Goal: Task Accomplishment & Management: Complete application form

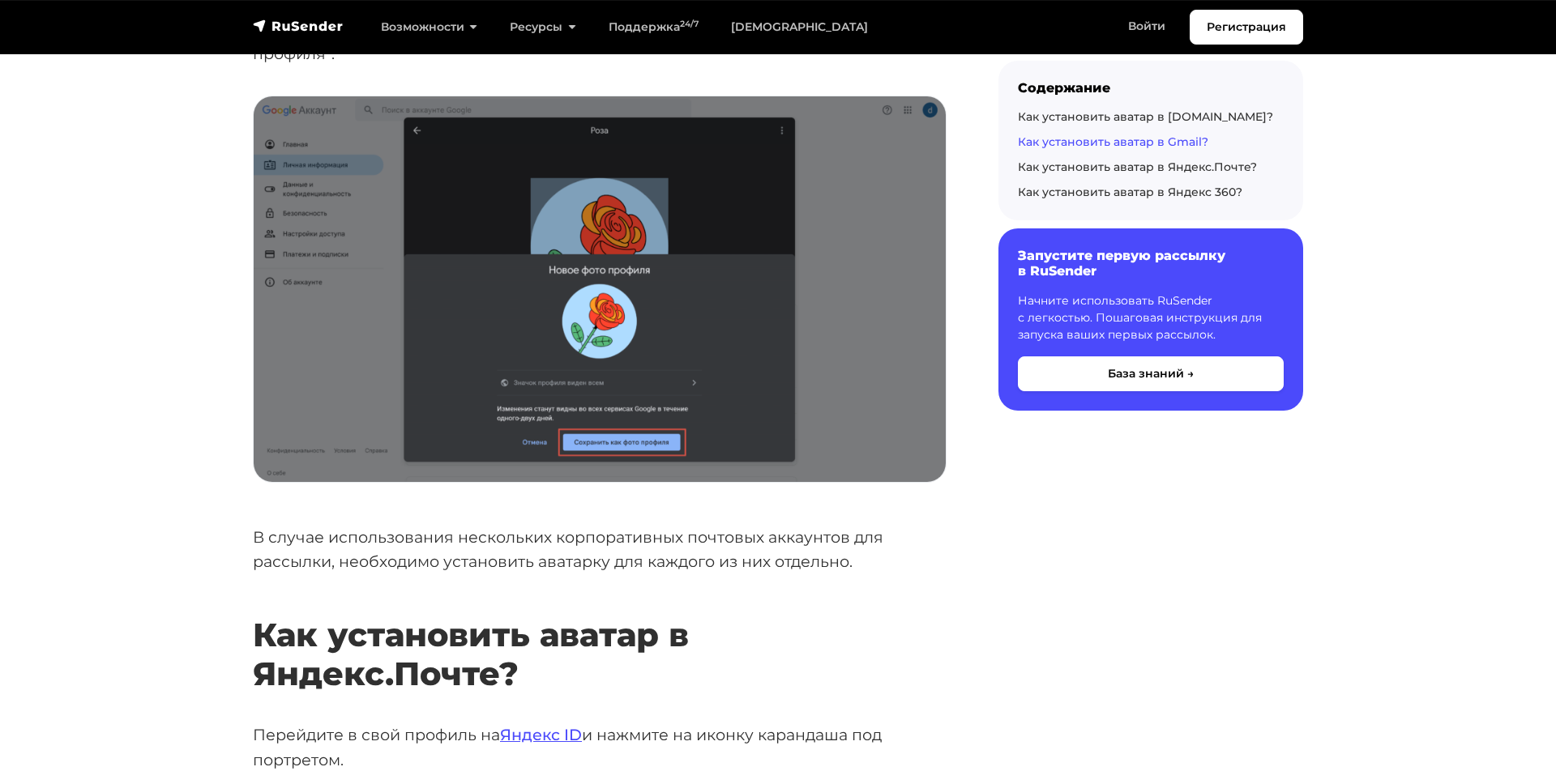
scroll to position [4790, 0]
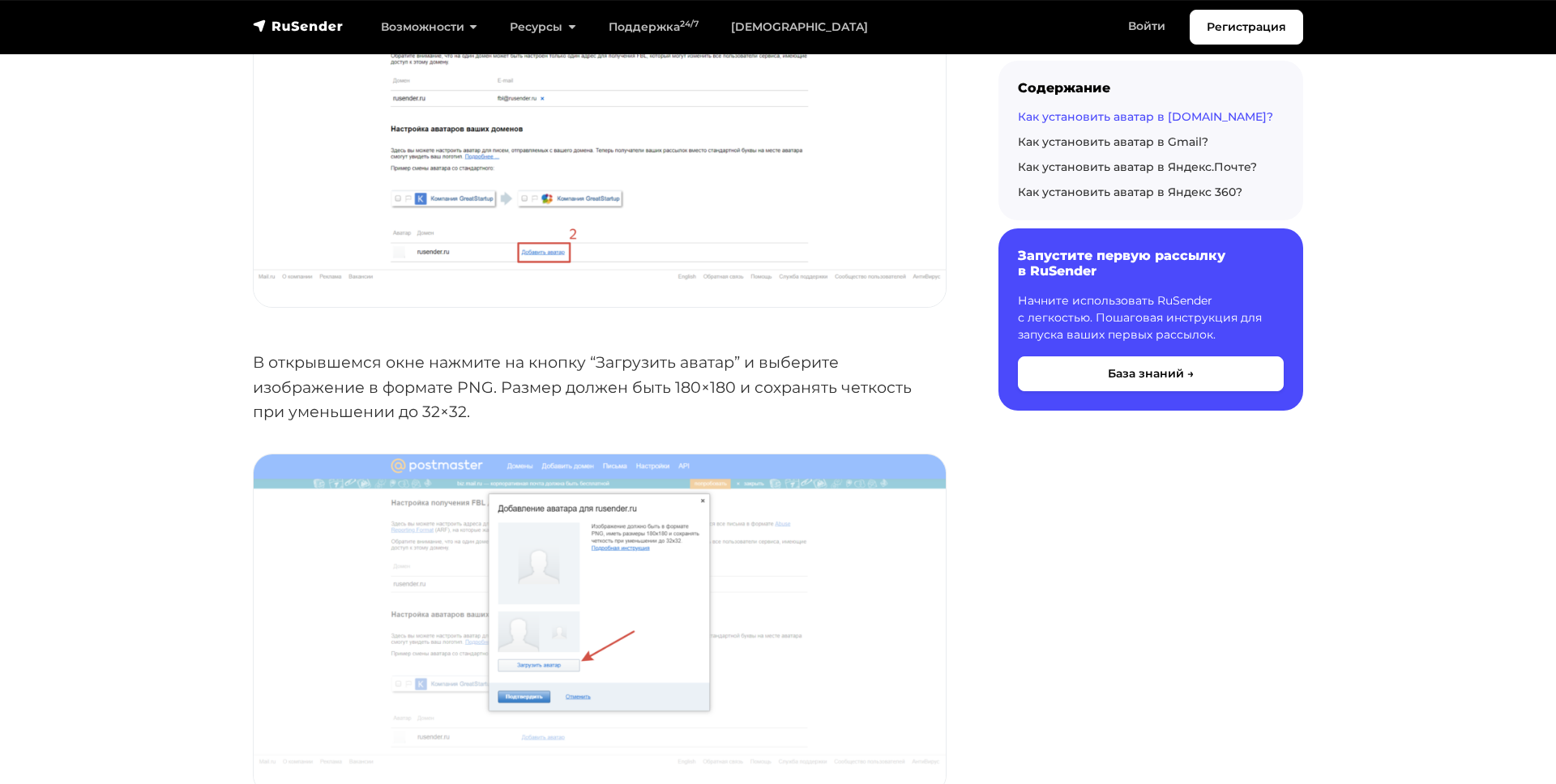
scroll to position [486, 0]
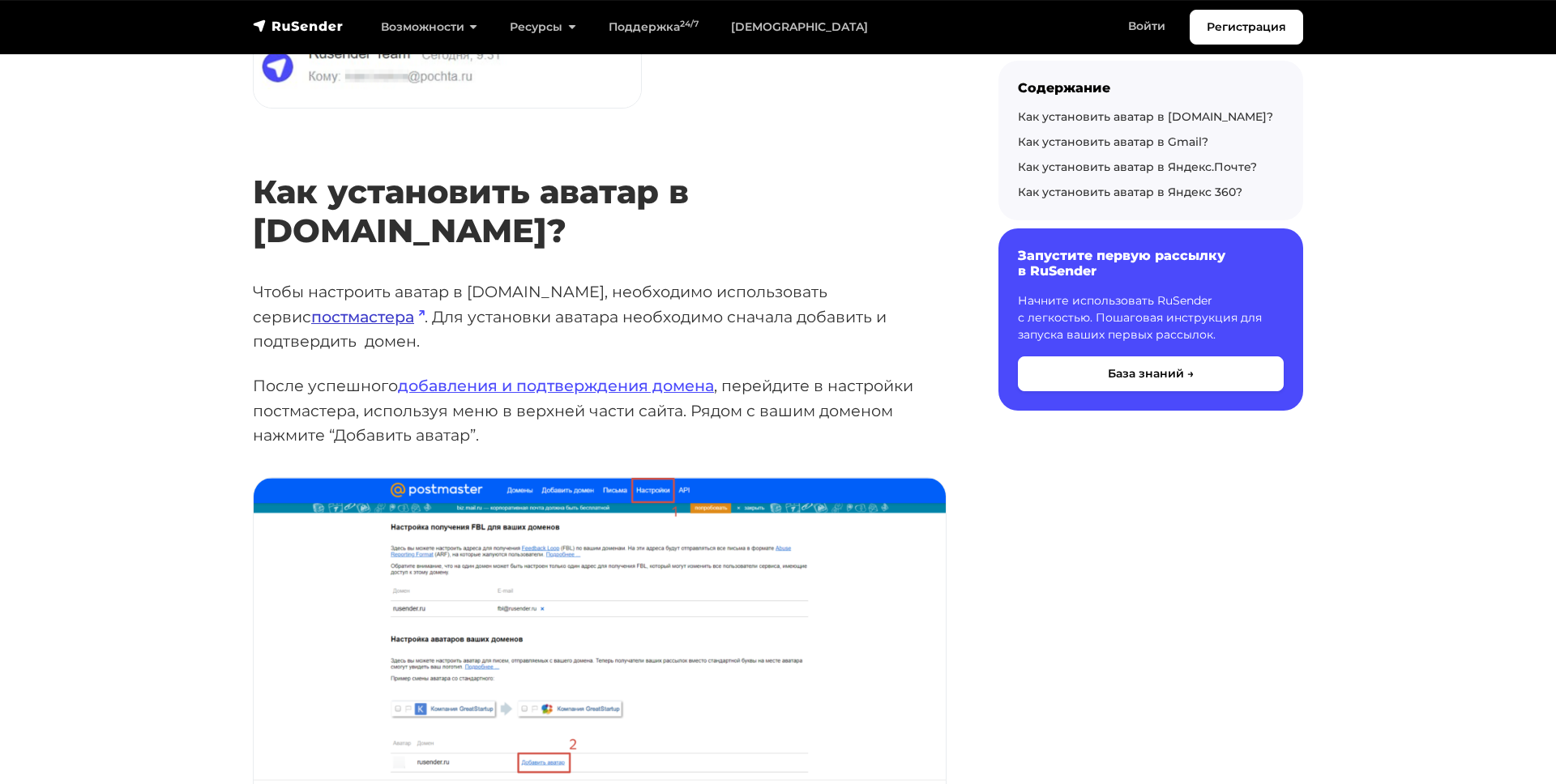
click at [425, 307] on link "постмастера" at bounding box center [368, 317] width 113 height 20
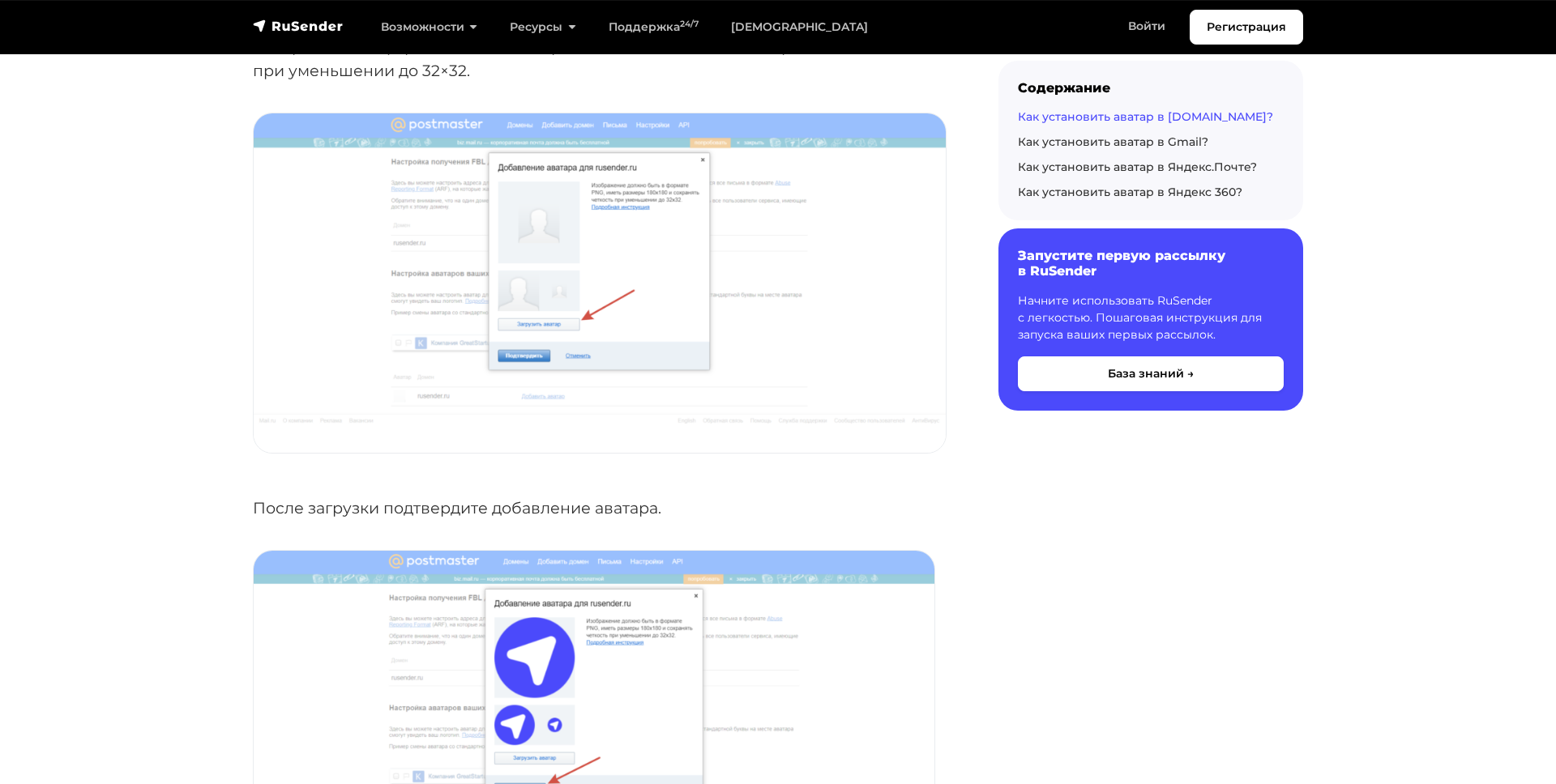
scroll to position [0, 0]
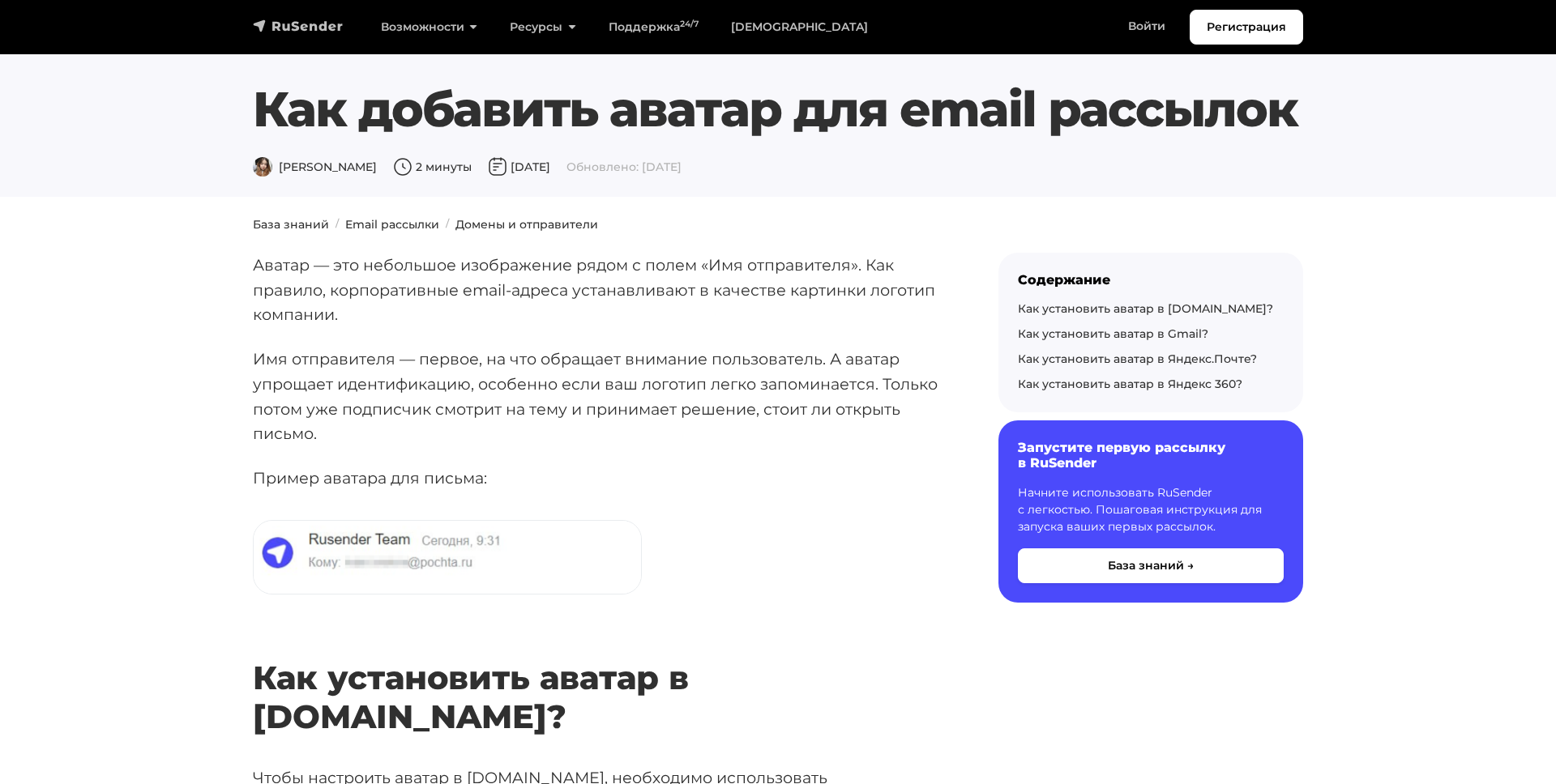
click at [293, 30] on img "navbar" at bounding box center [298, 26] width 91 height 17
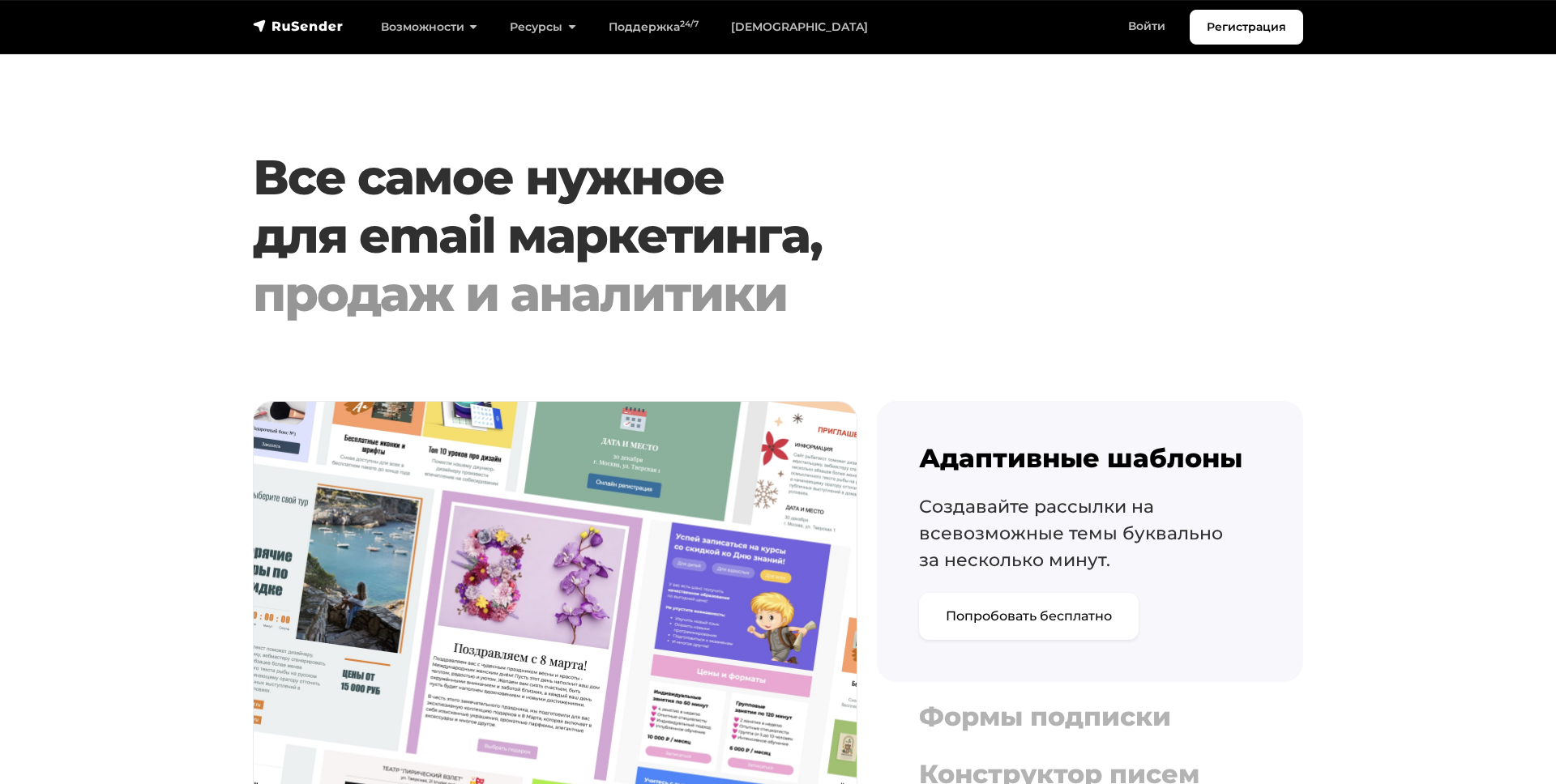
scroll to position [1856, 0]
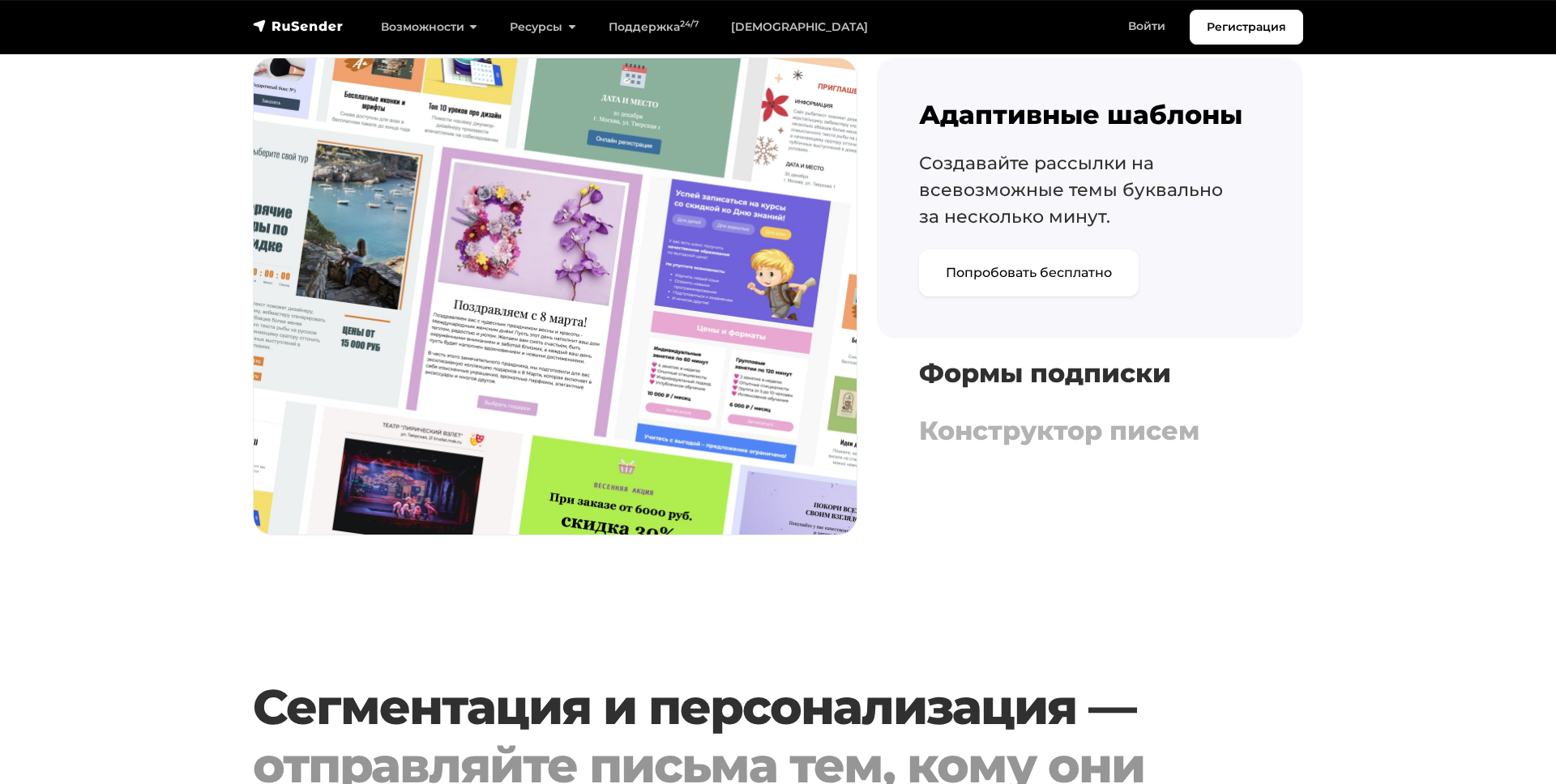
click at [1046, 353] on button "Формы подписки Выбирайте из набора готовых форм или создавайте собственную с по…" at bounding box center [1090, 373] width 426 height 44
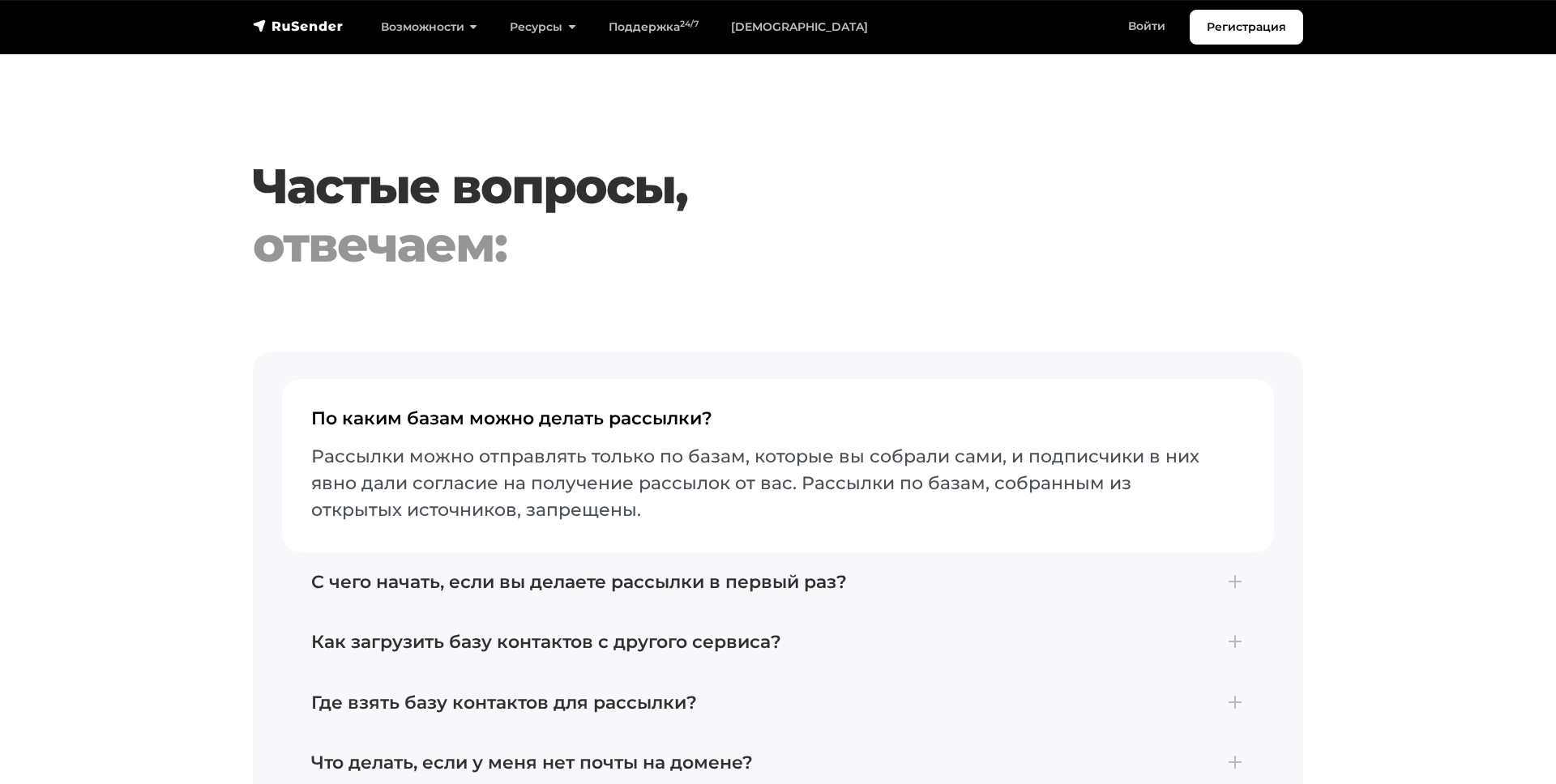
scroll to position [6908, 0]
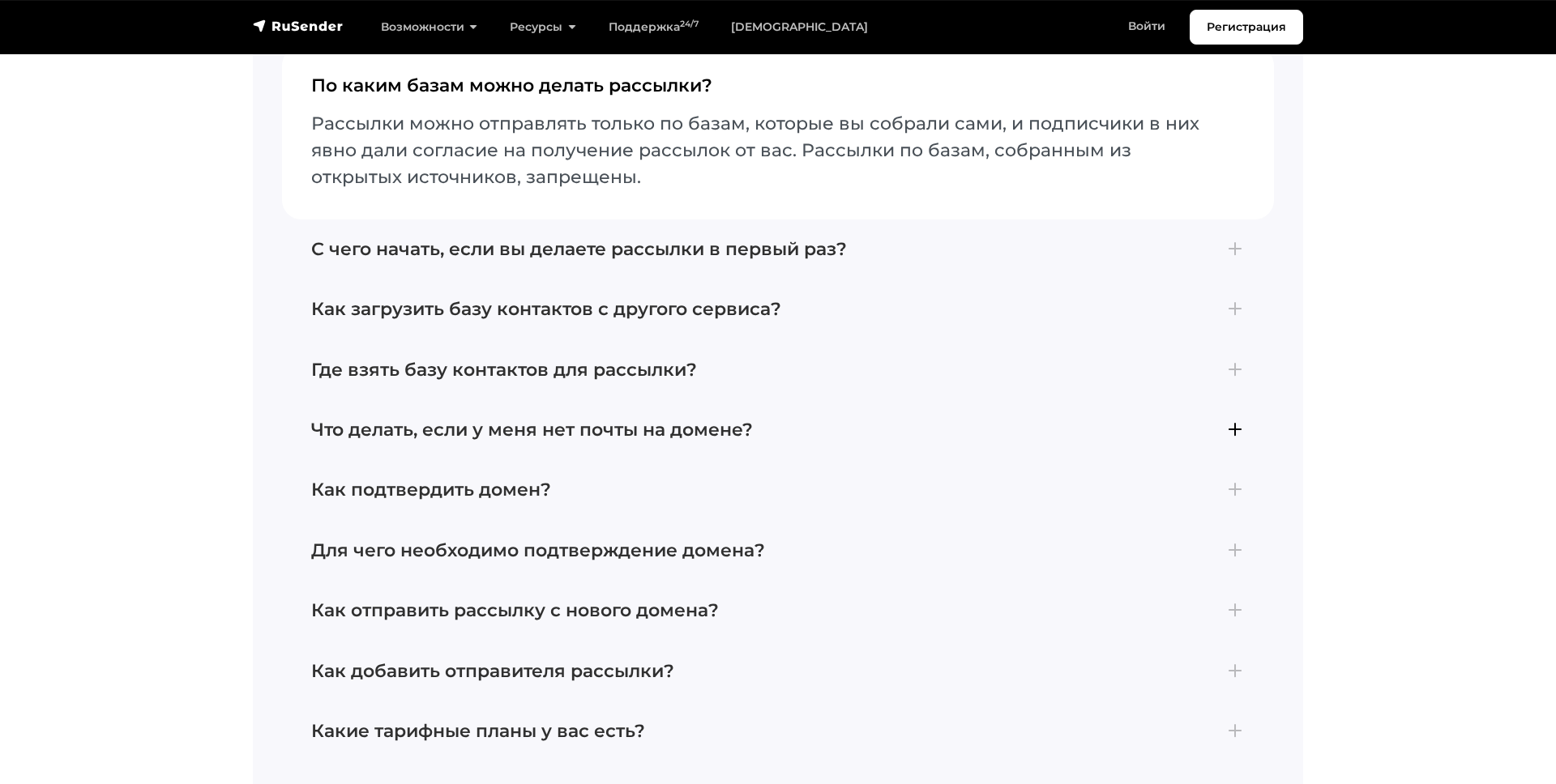
click at [497, 420] on h4 "Что делать, если у меня нет почты на домене?" at bounding box center [778, 430] width 934 height 21
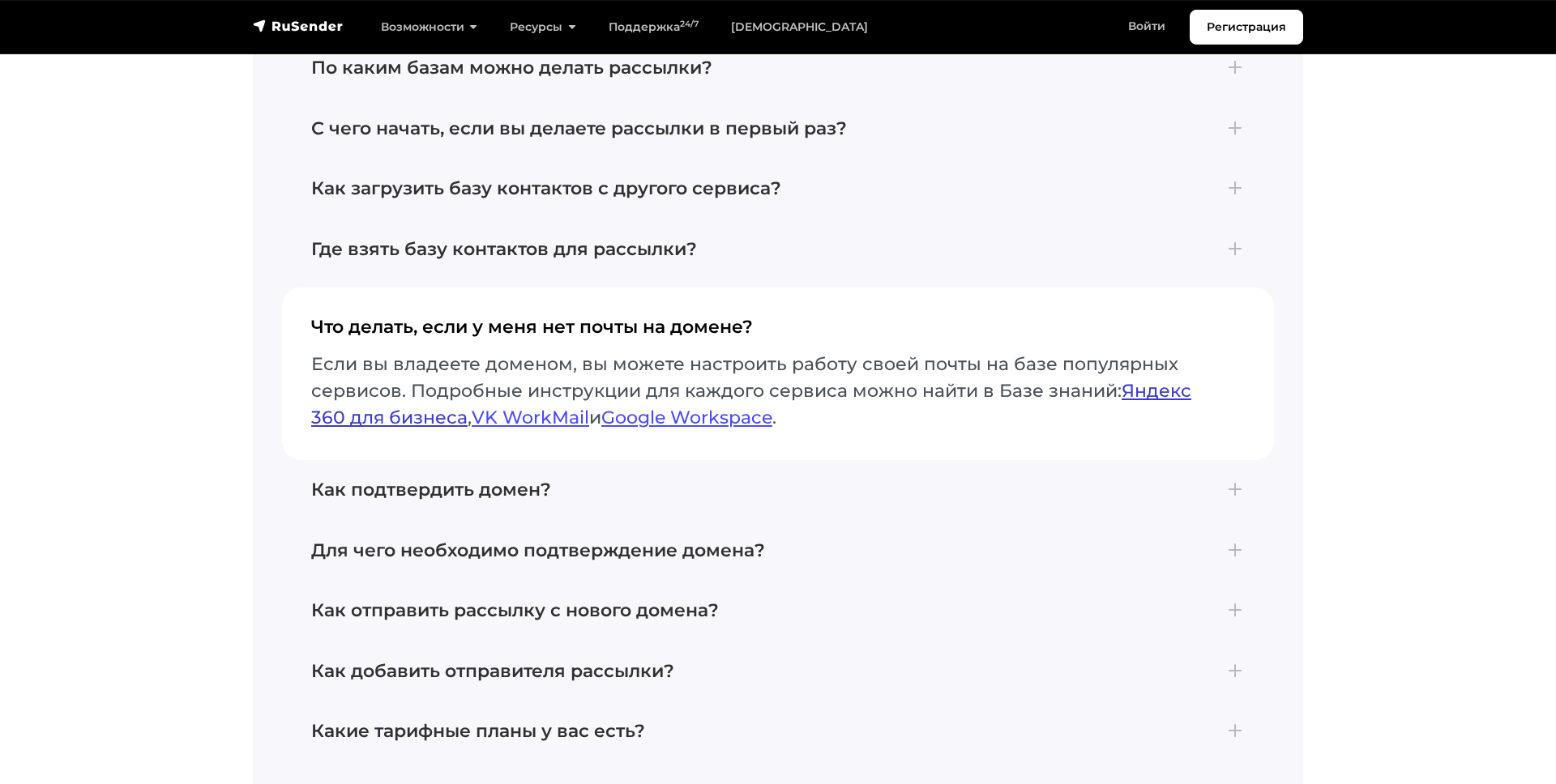
click at [373, 412] on link "Яндекс 360 для бизнеса" at bounding box center [751, 404] width 880 height 49
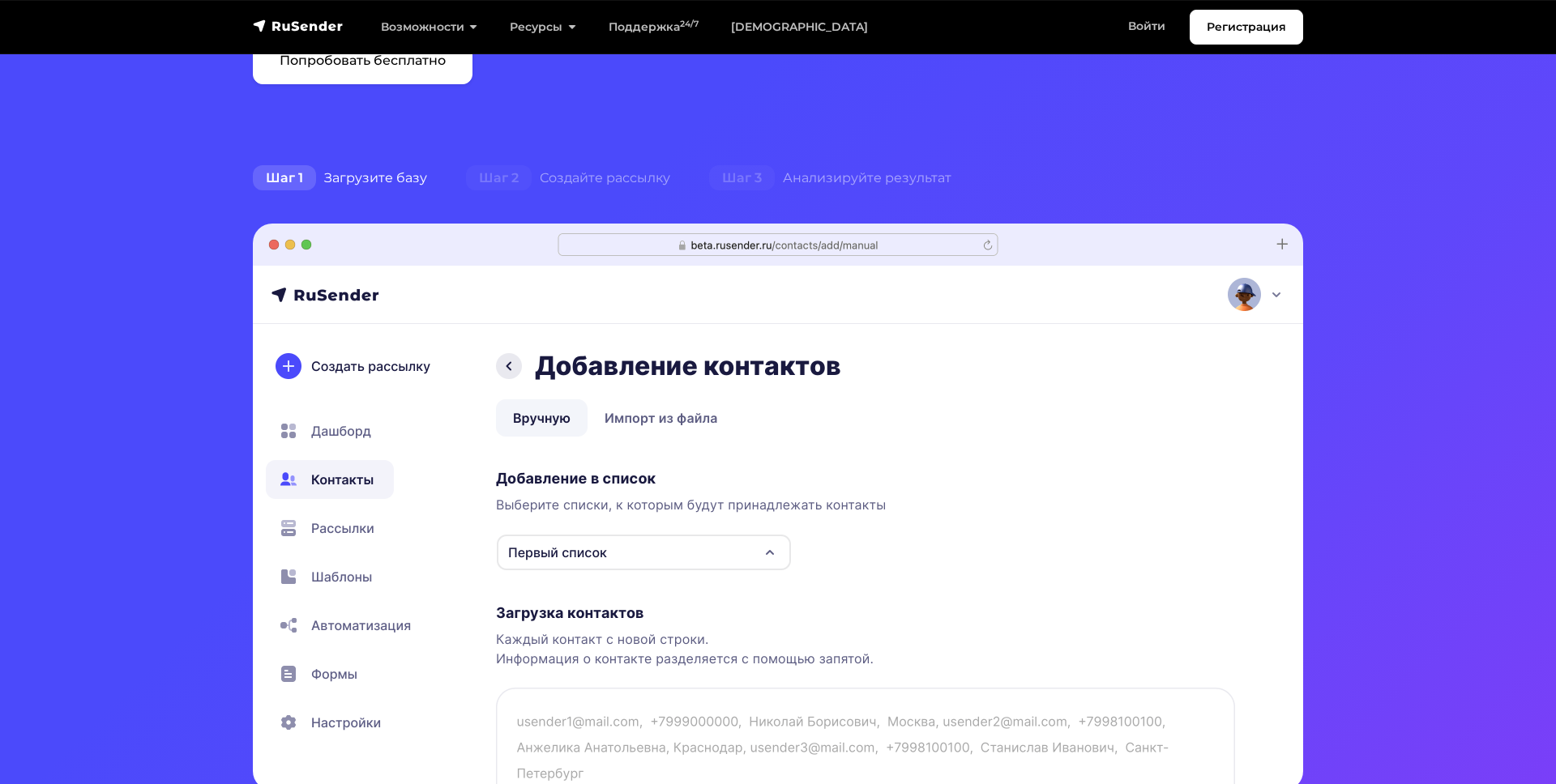
scroll to position [0, 0]
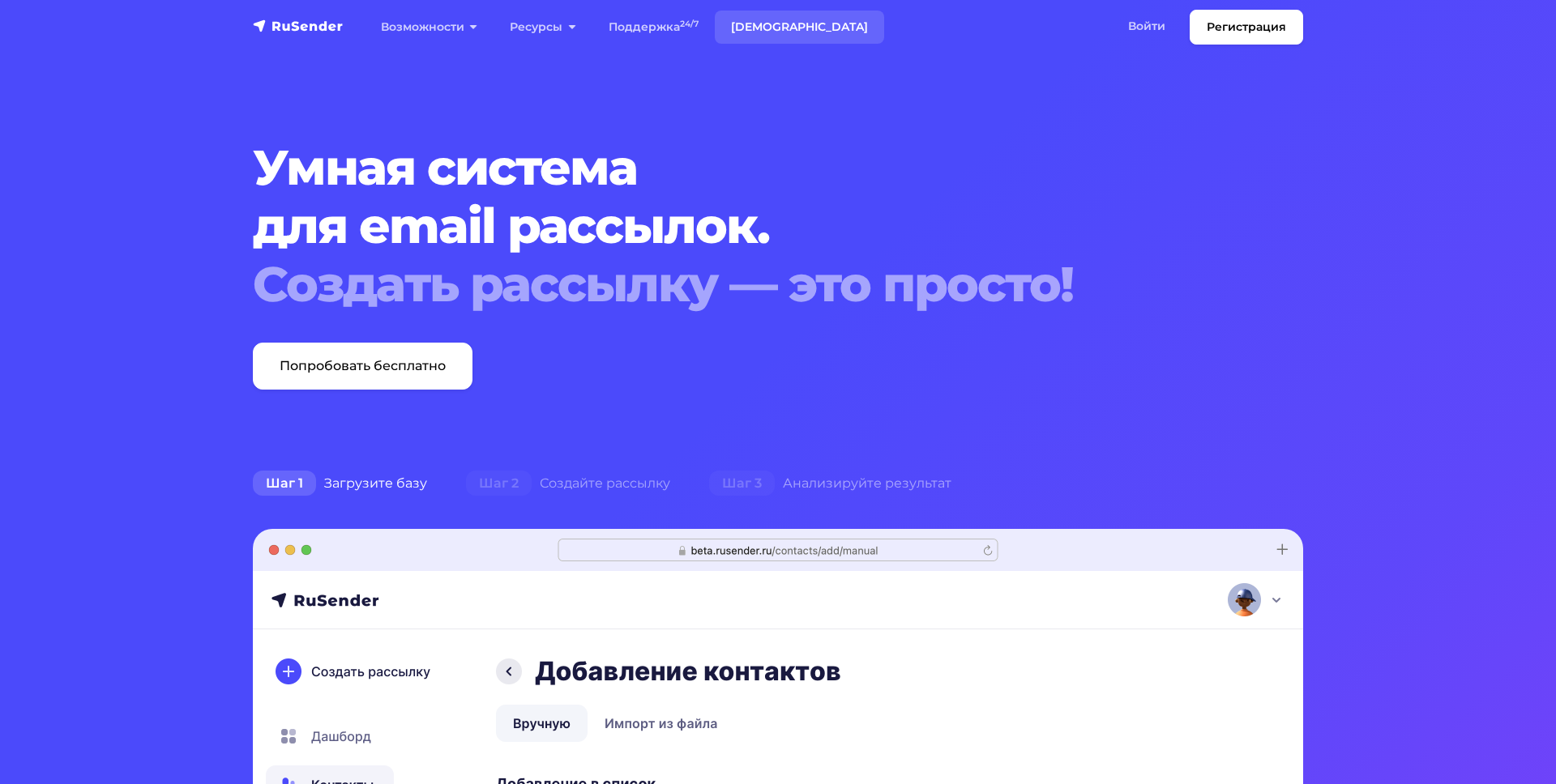
click at [746, 26] on link "[DEMOGRAPHIC_DATA]" at bounding box center [799, 27] width 169 height 33
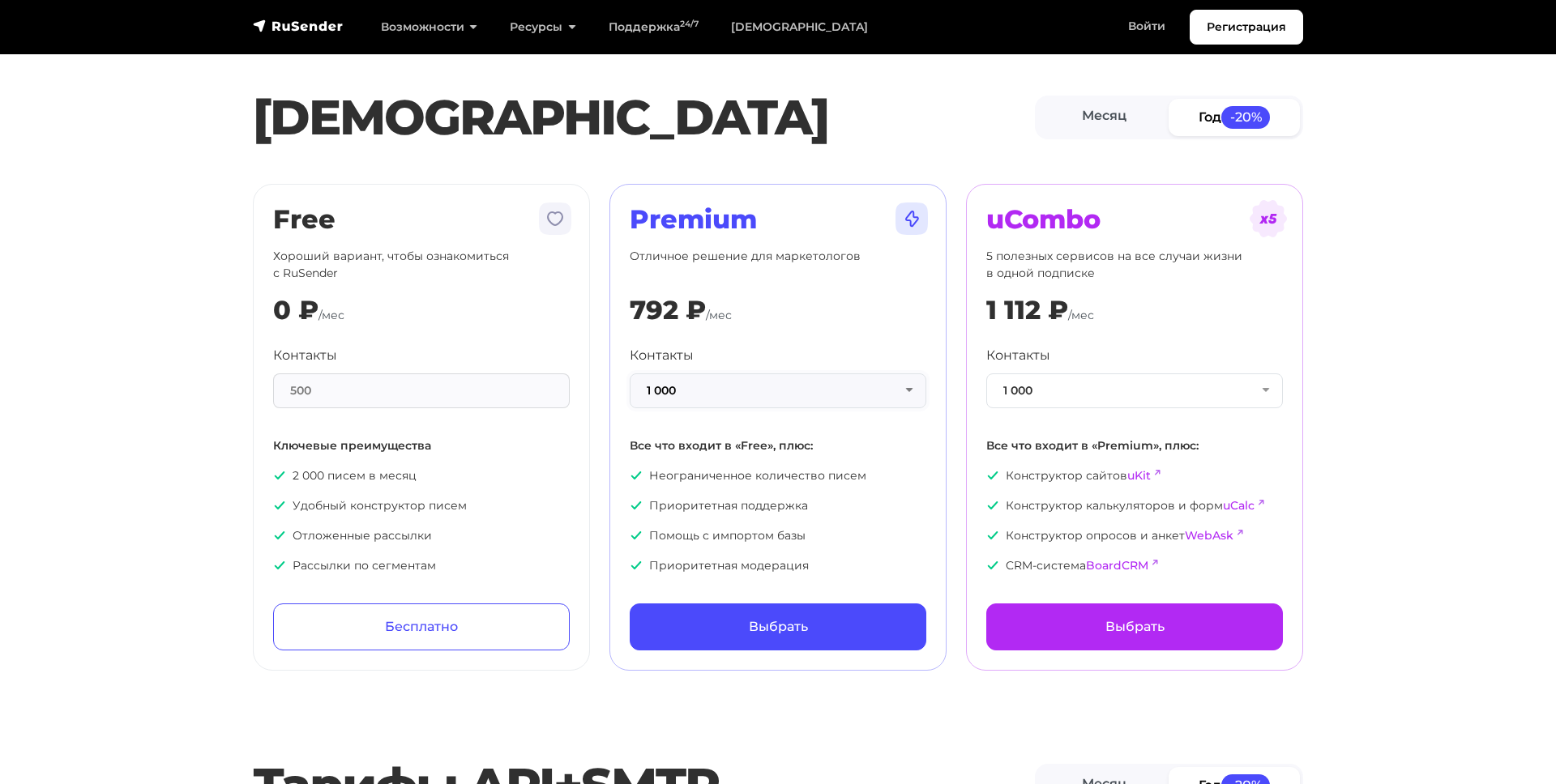
click at [733, 403] on button "1 000" at bounding box center [778, 391] width 297 height 35
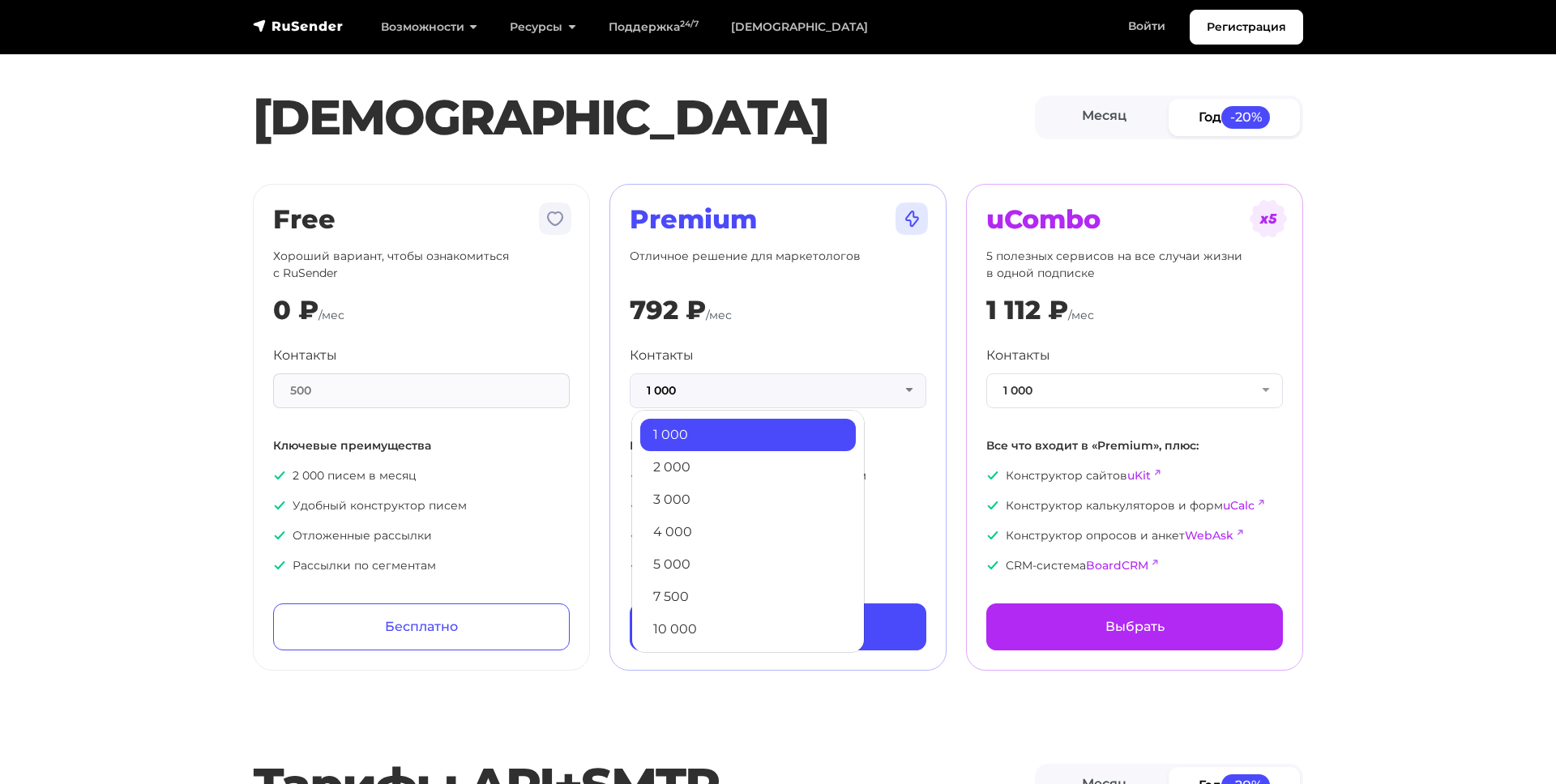
click at [797, 292] on div "Premium Отличное решение для маркетологов 792 ₽ /мес Контакты 1 000 1 000 2 000…" at bounding box center [778, 427] width 297 height 446
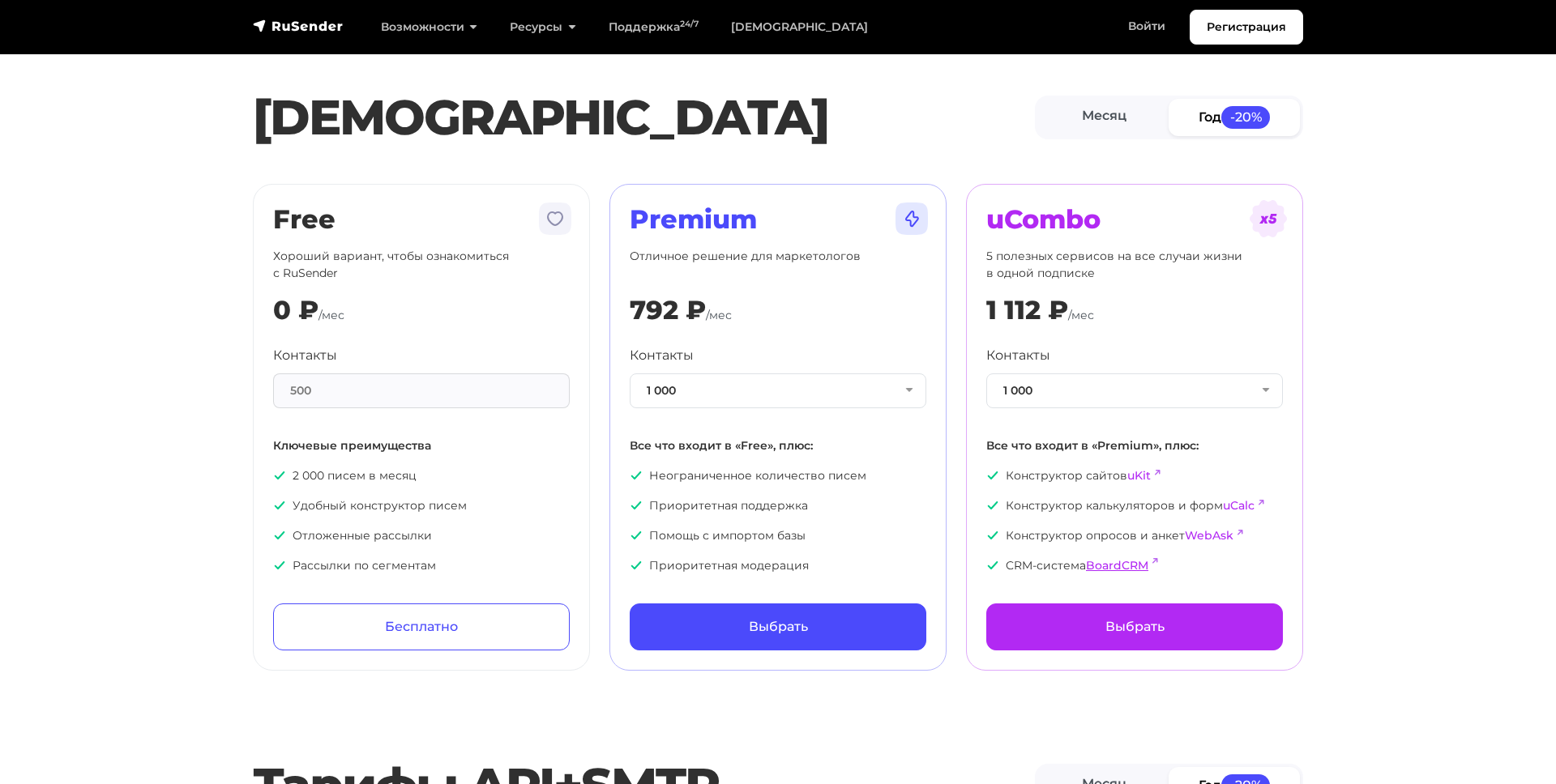
click at [1126, 564] on link "BoardCRM" at bounding box center [1116, 566] width 62 height 15
click at [742, 387] on button "1 000" at bounding box center [778, 391] width 297 height 35
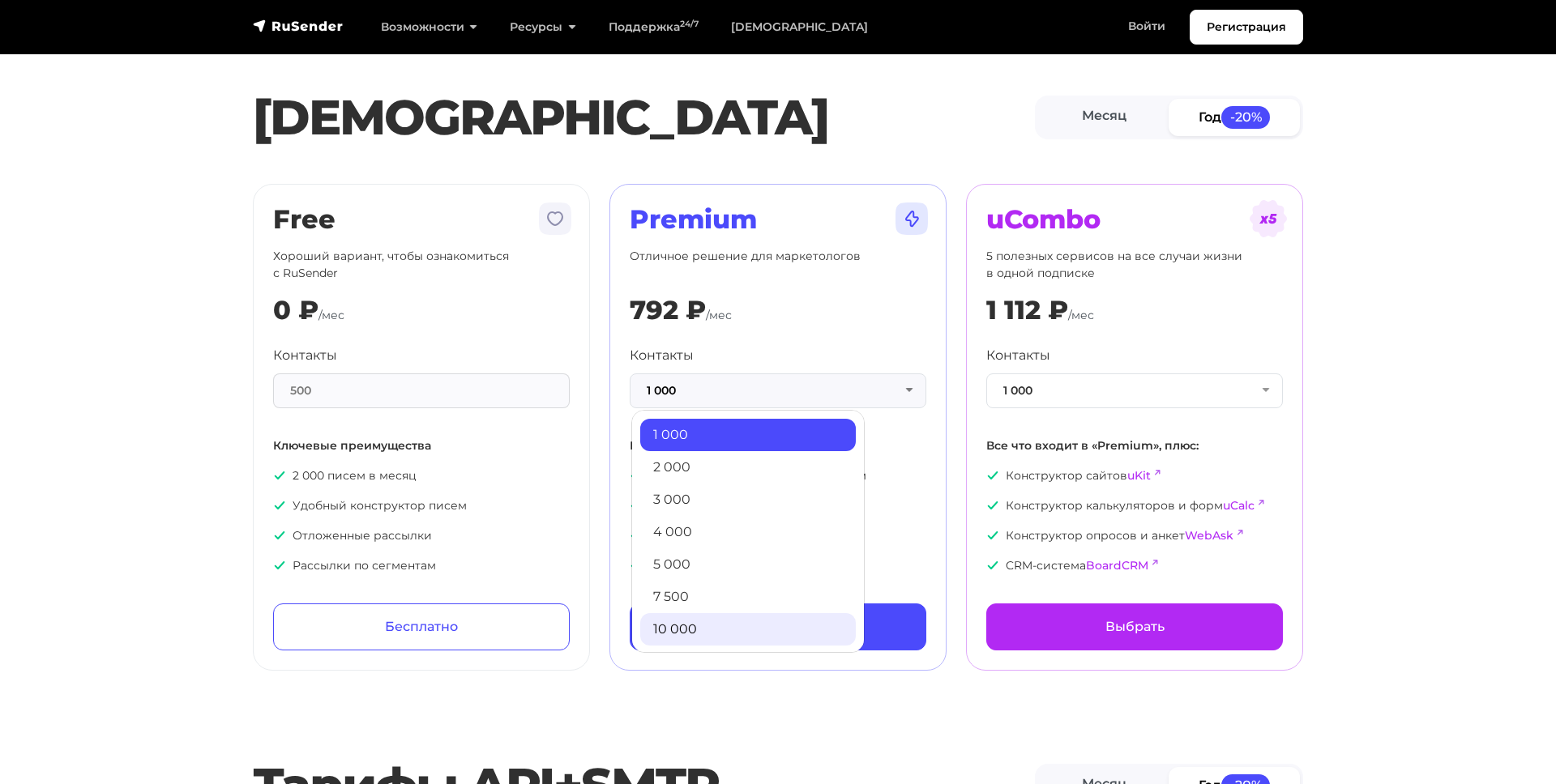
click at [714, 637] on link "10 000" at bounding box center [748, 629] width 216 height 32
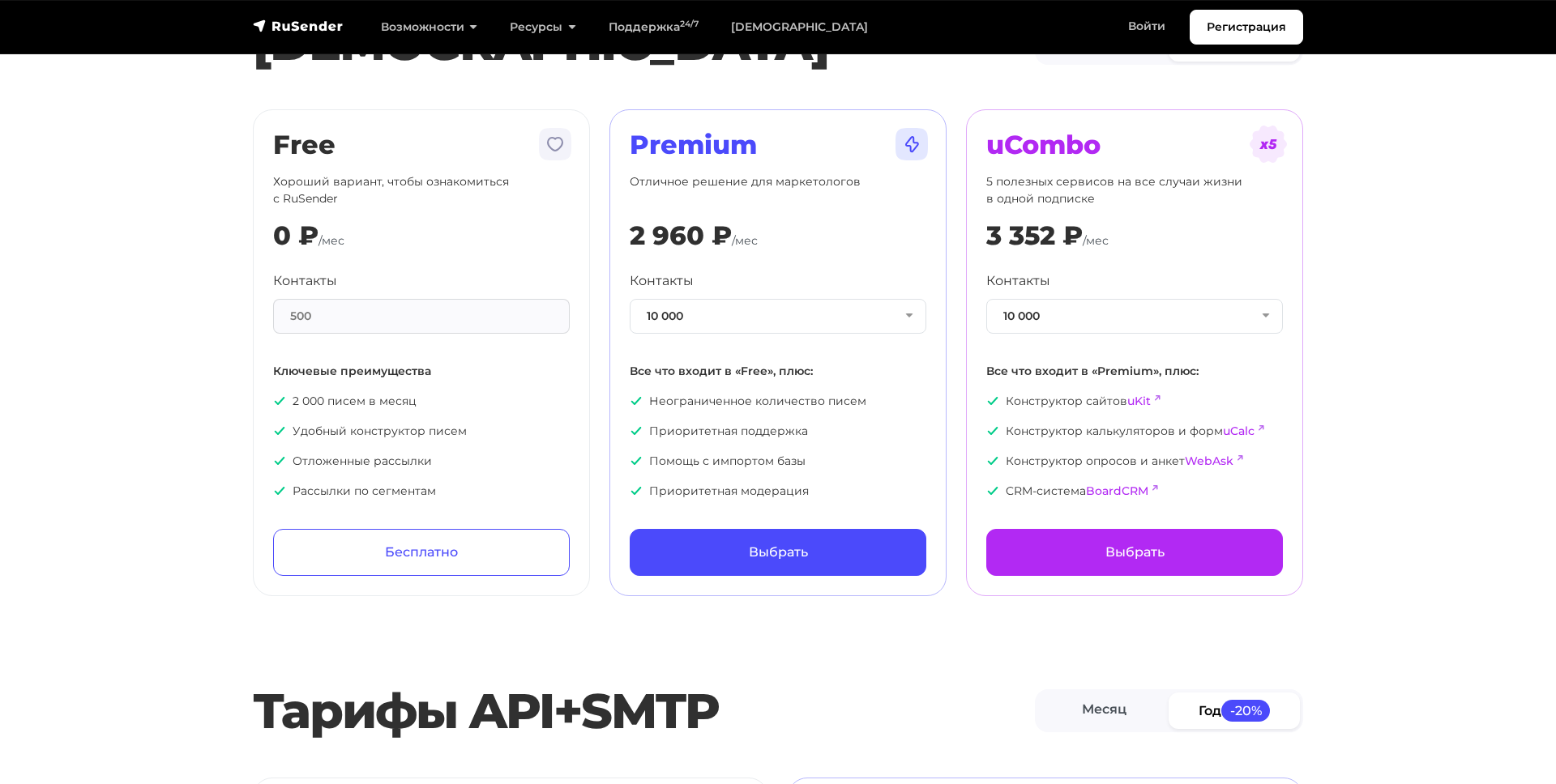
scroll to position [491, 0]
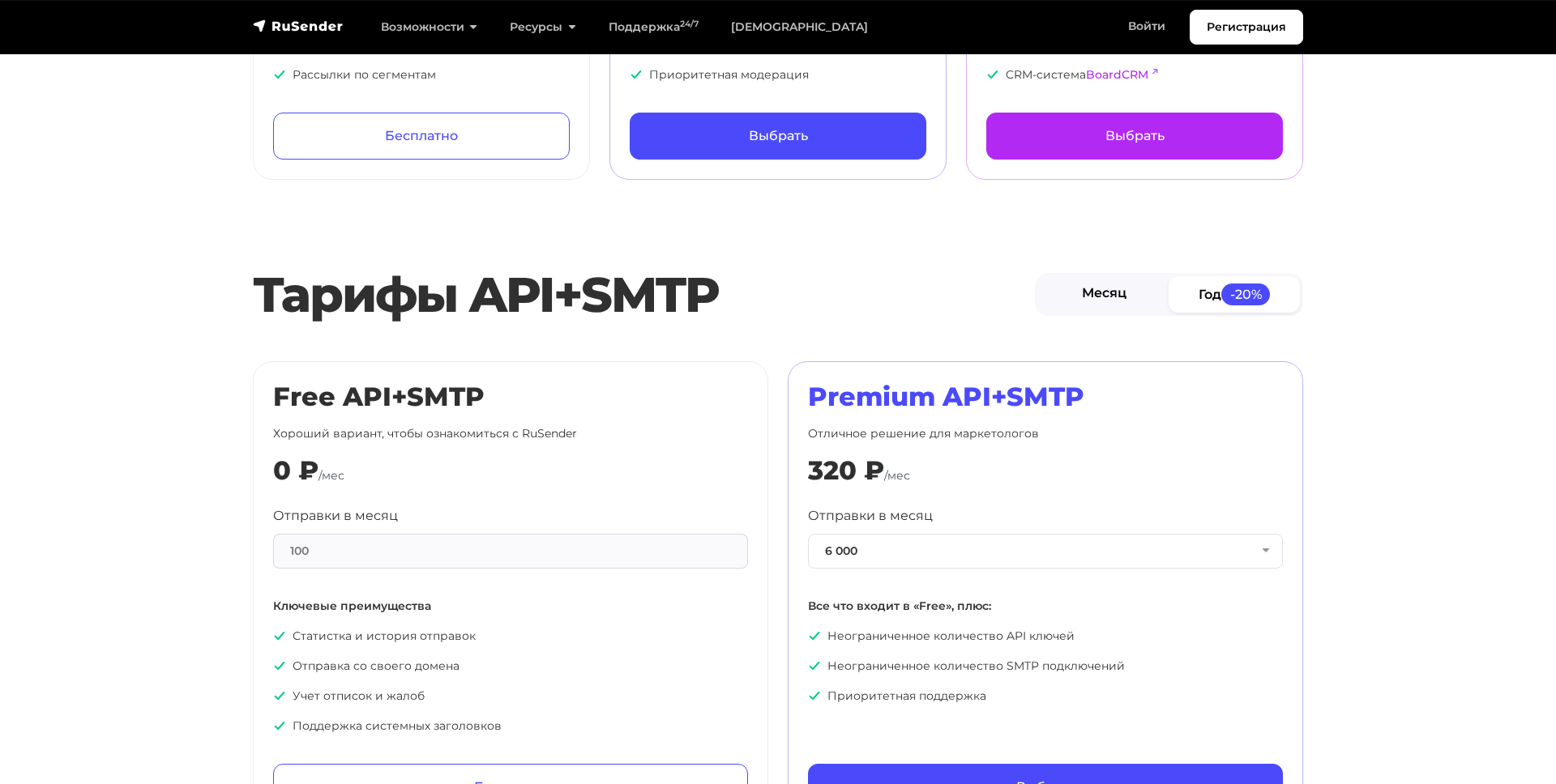
click at [1096, 297] on link "Месяц" at bounding box center [1103, 294] width 131 height 36
click at [850, 548] on button "6 000" at bounding box center [1045, 551] width 475 height 35
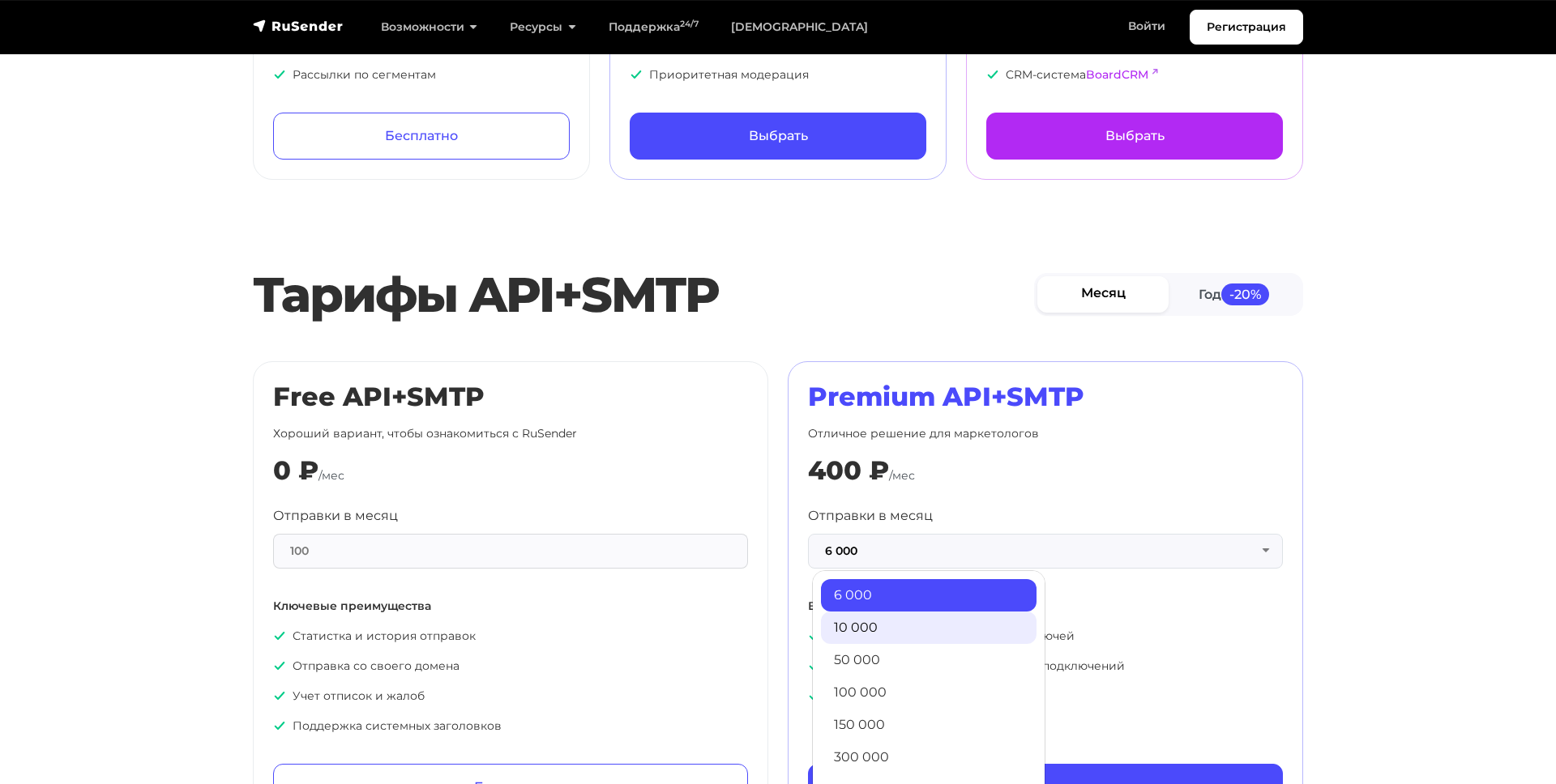
click at [879, 634] on link "10 000" at bounding box center [928, 627] width 216 height 32
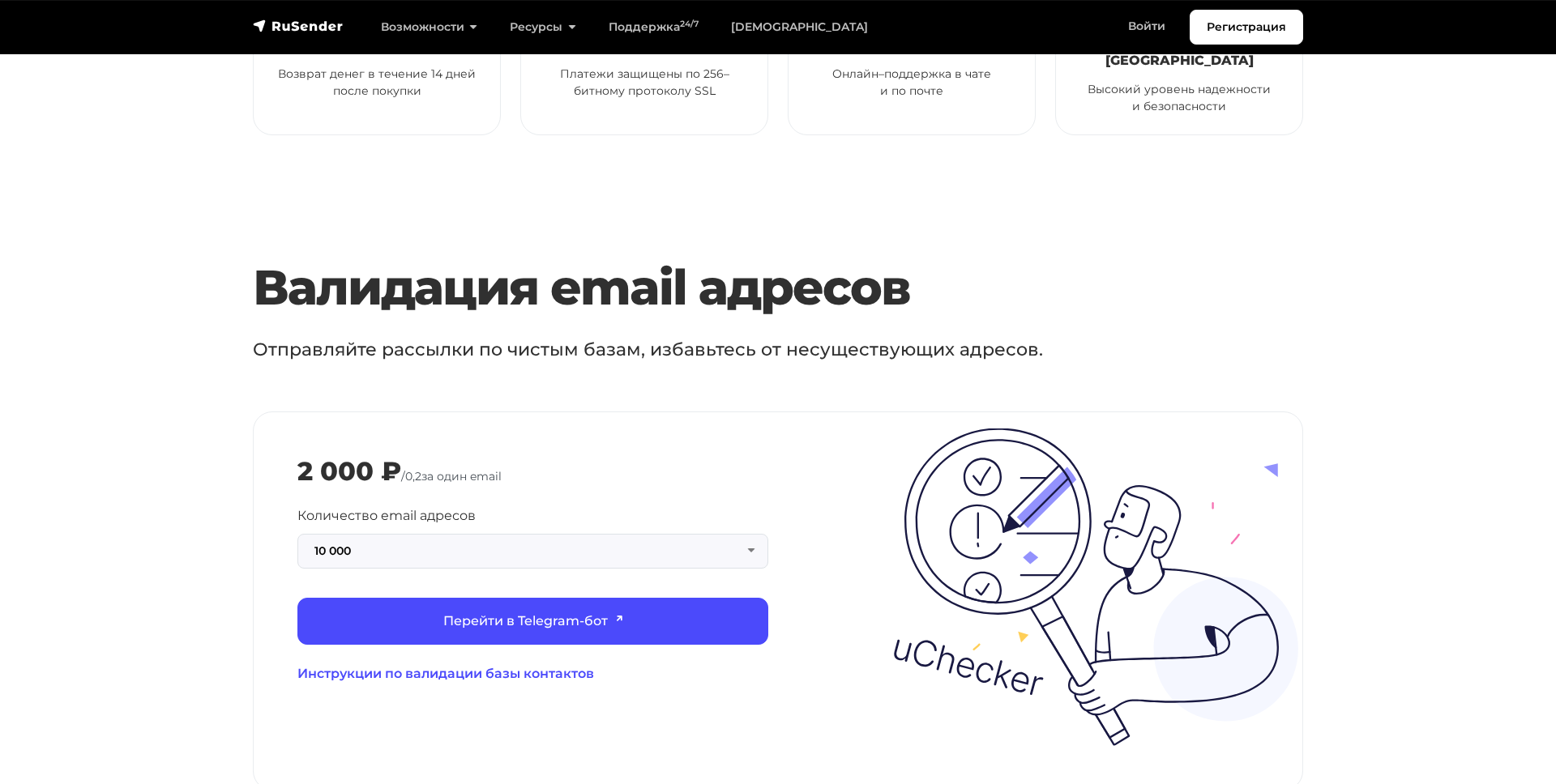
scroll to position [1516, 0]
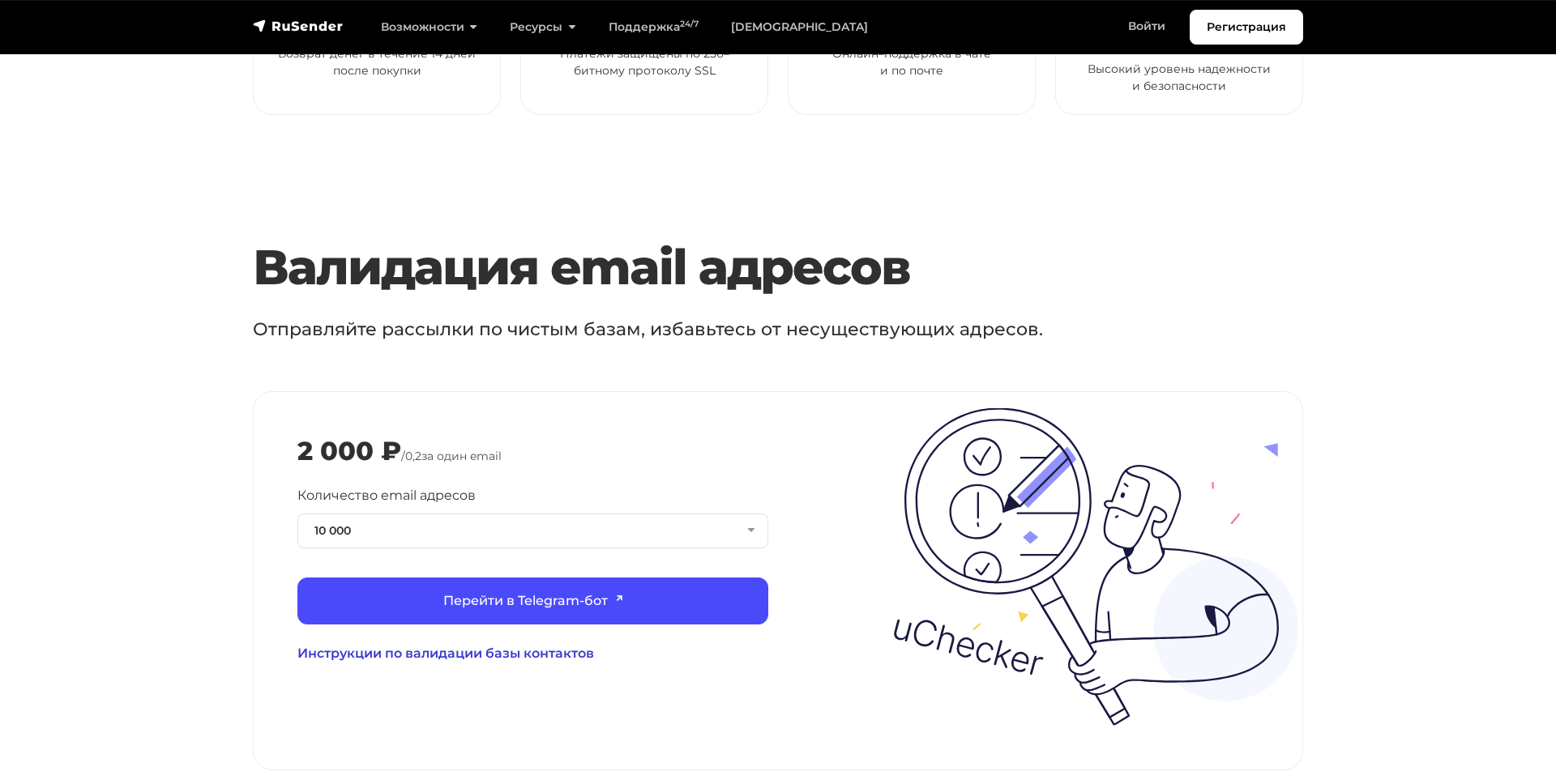
click at [554, 644] on link "Инструкции по валидации базы контактов" at bounding box center [533, 653] width 471 height 20
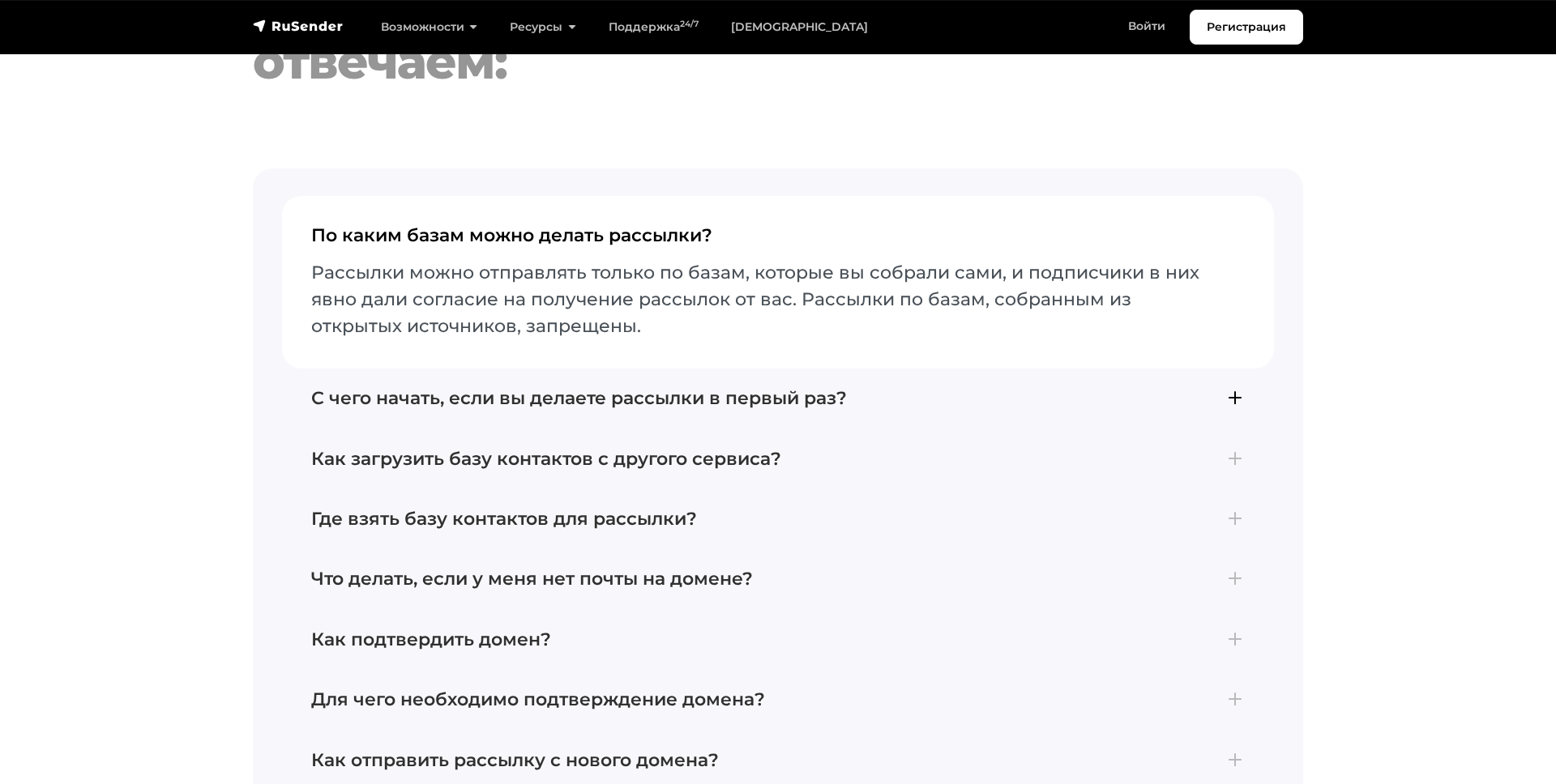
scroll to position [3564, 0]
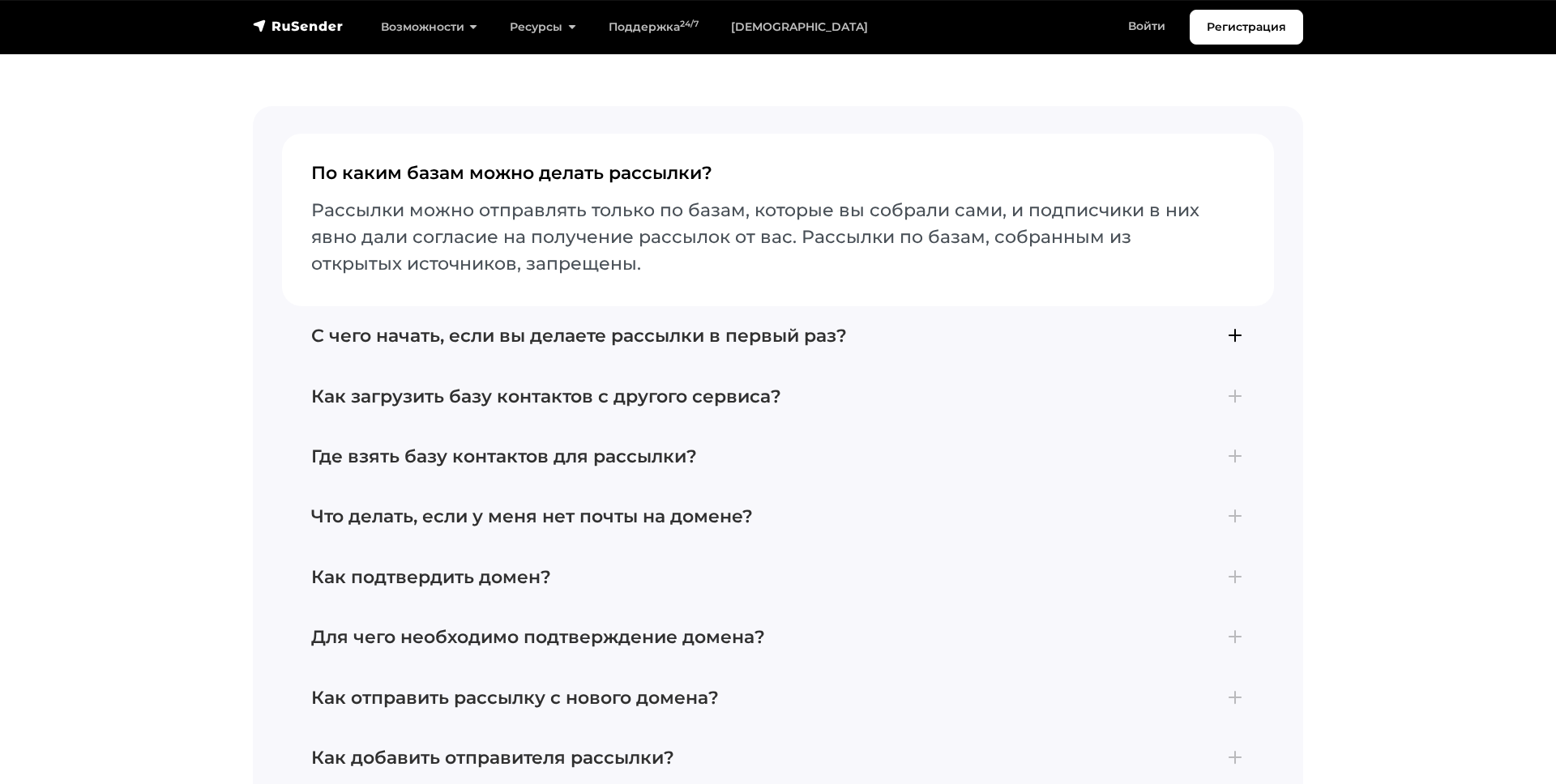
click at [583, 387] on h4 "Как загрузить базу контактов с другого сервиса?" at bounding box center [778, 397] width 934 height 21
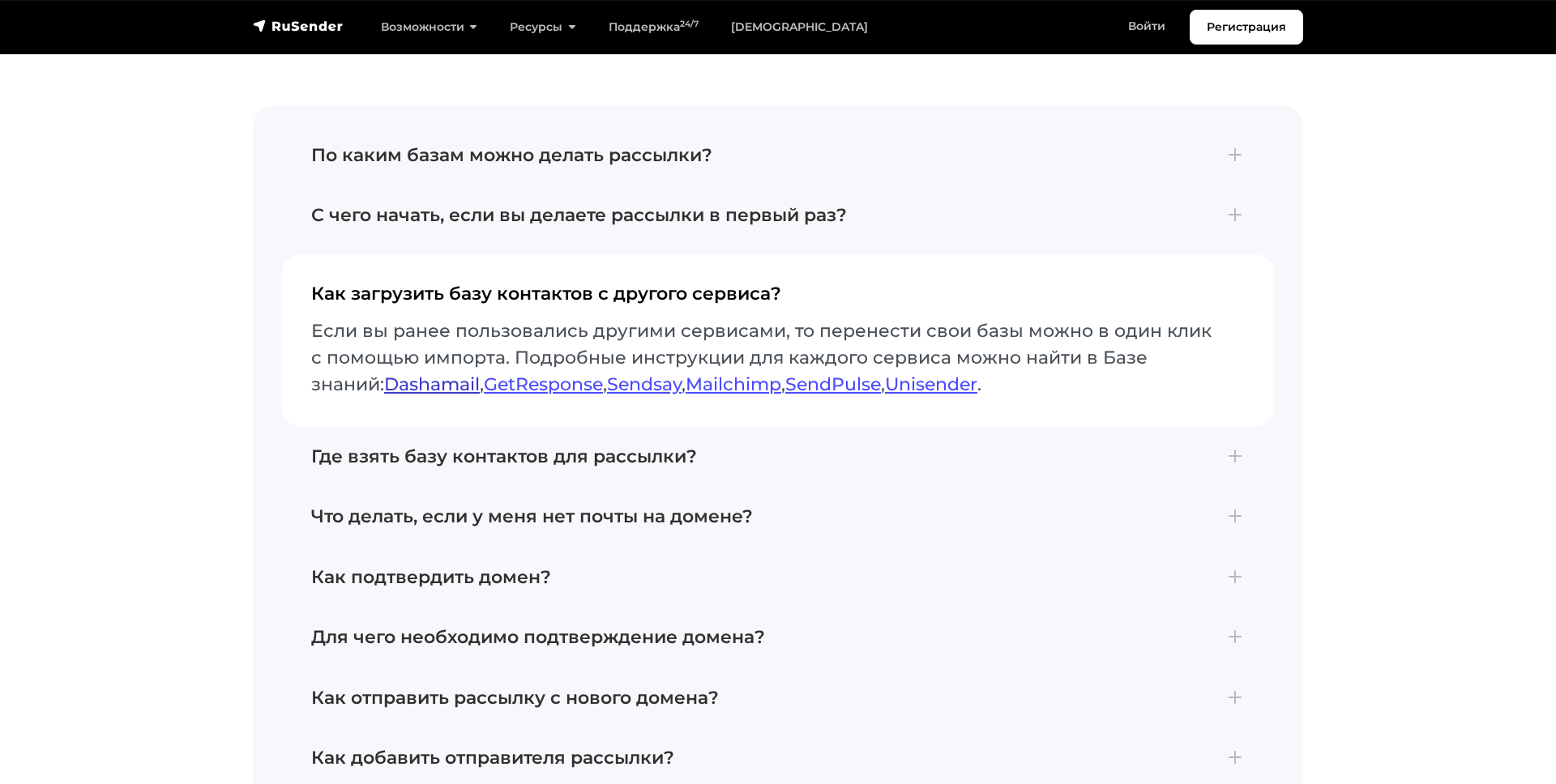
click at [384, 377] on link "Dashamail" at bounding box center [432, 384] width 96 height 21
click at [493, 570] on h4 "Как подтвердить домен?" at bounding box center [778, 577] width 934 height 21
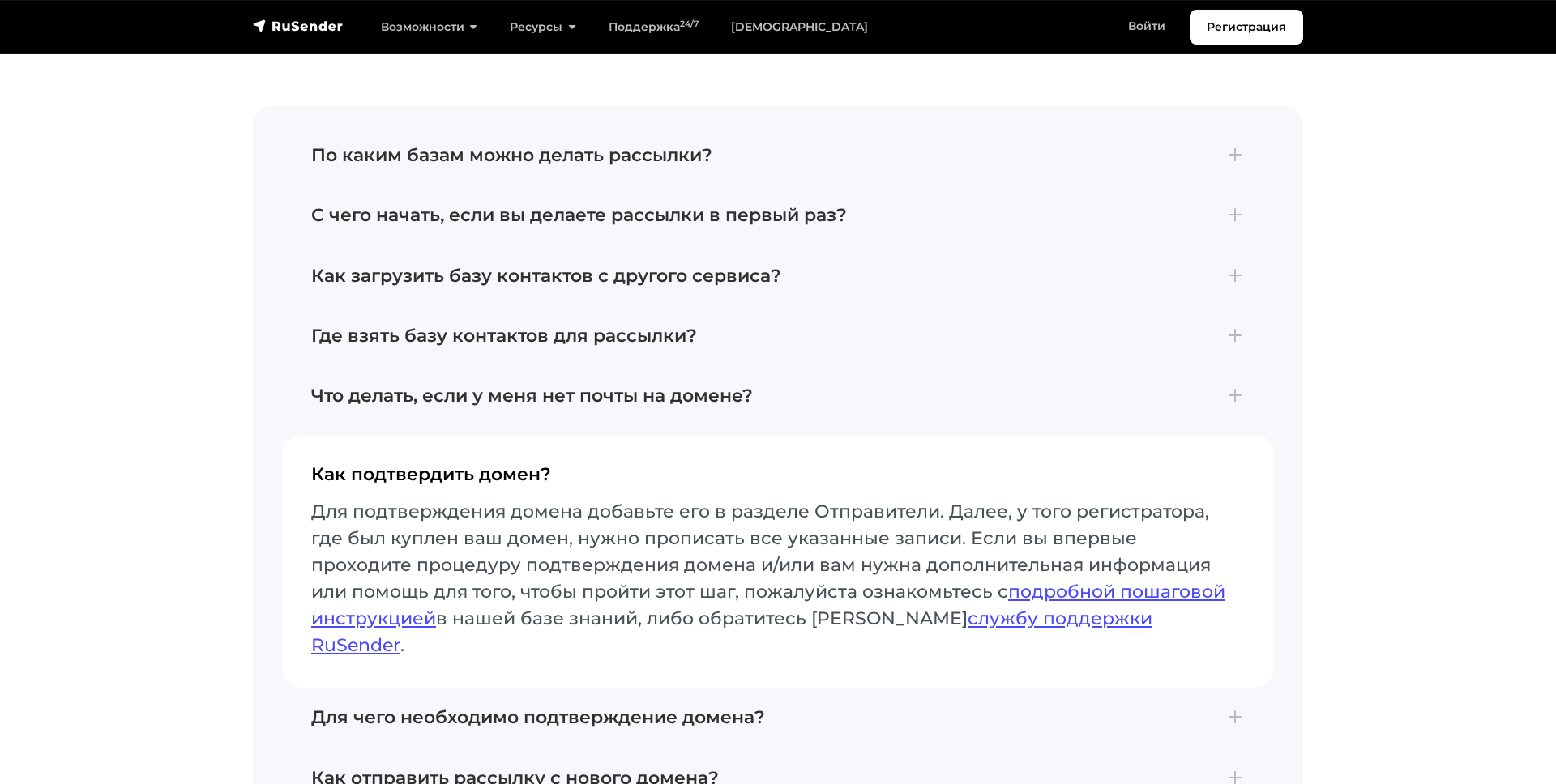
scroll to position [4097, 0]
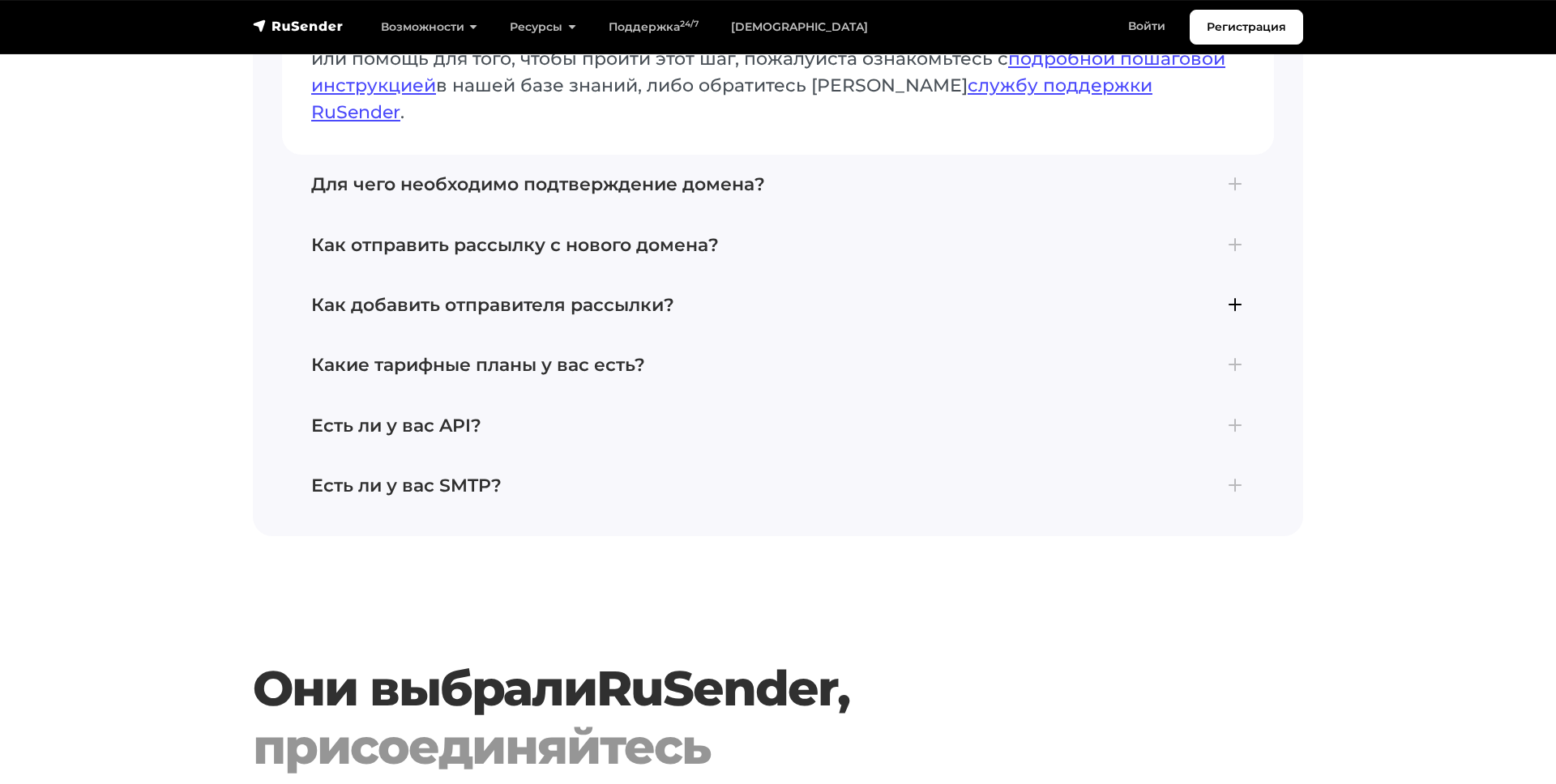
click at [568, 295] on h4 "Как добавить отправителя рассылки?" at bounding box center [778, 305] width 934 height 21
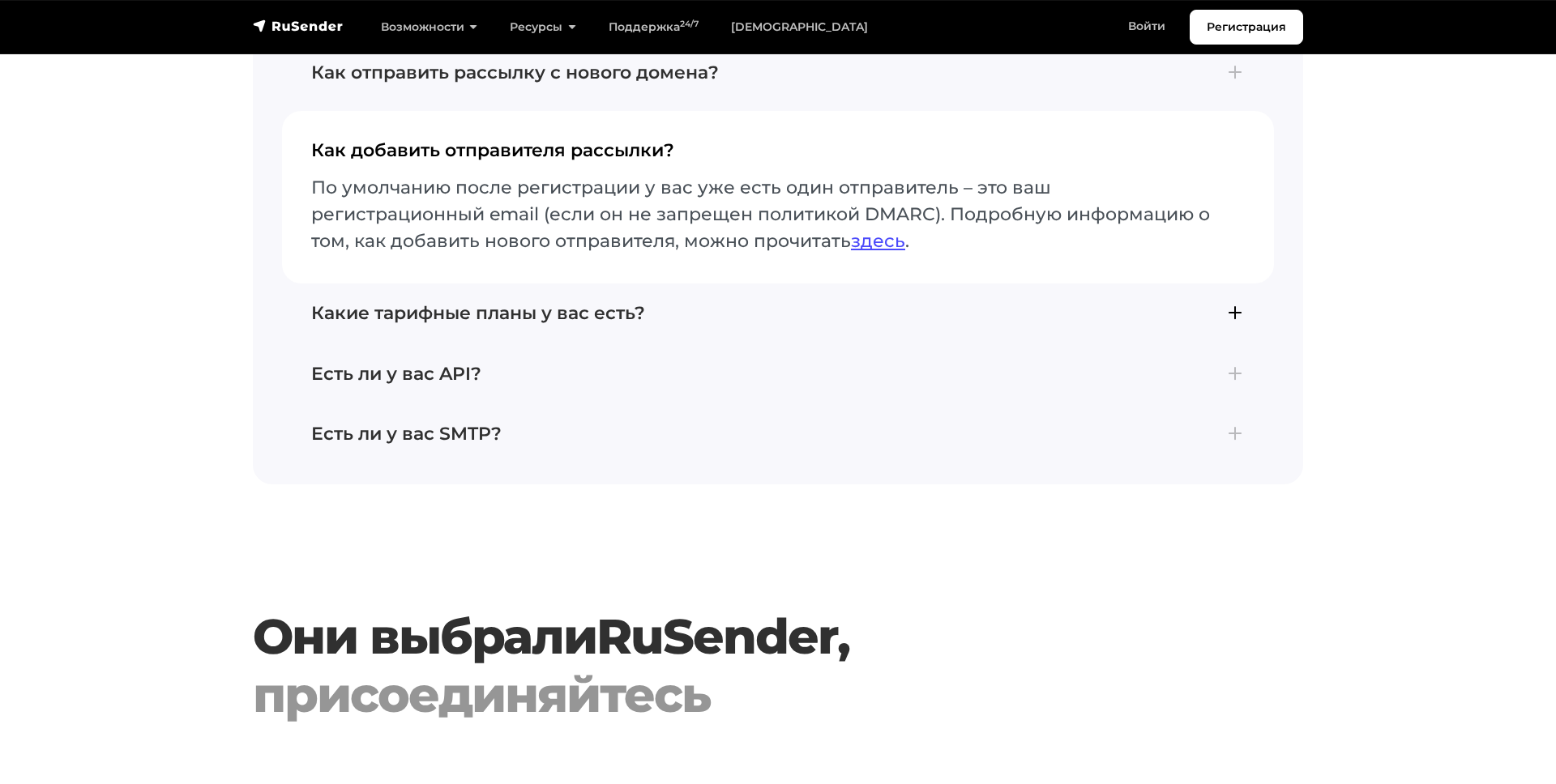
scroll to position [4058, 0]
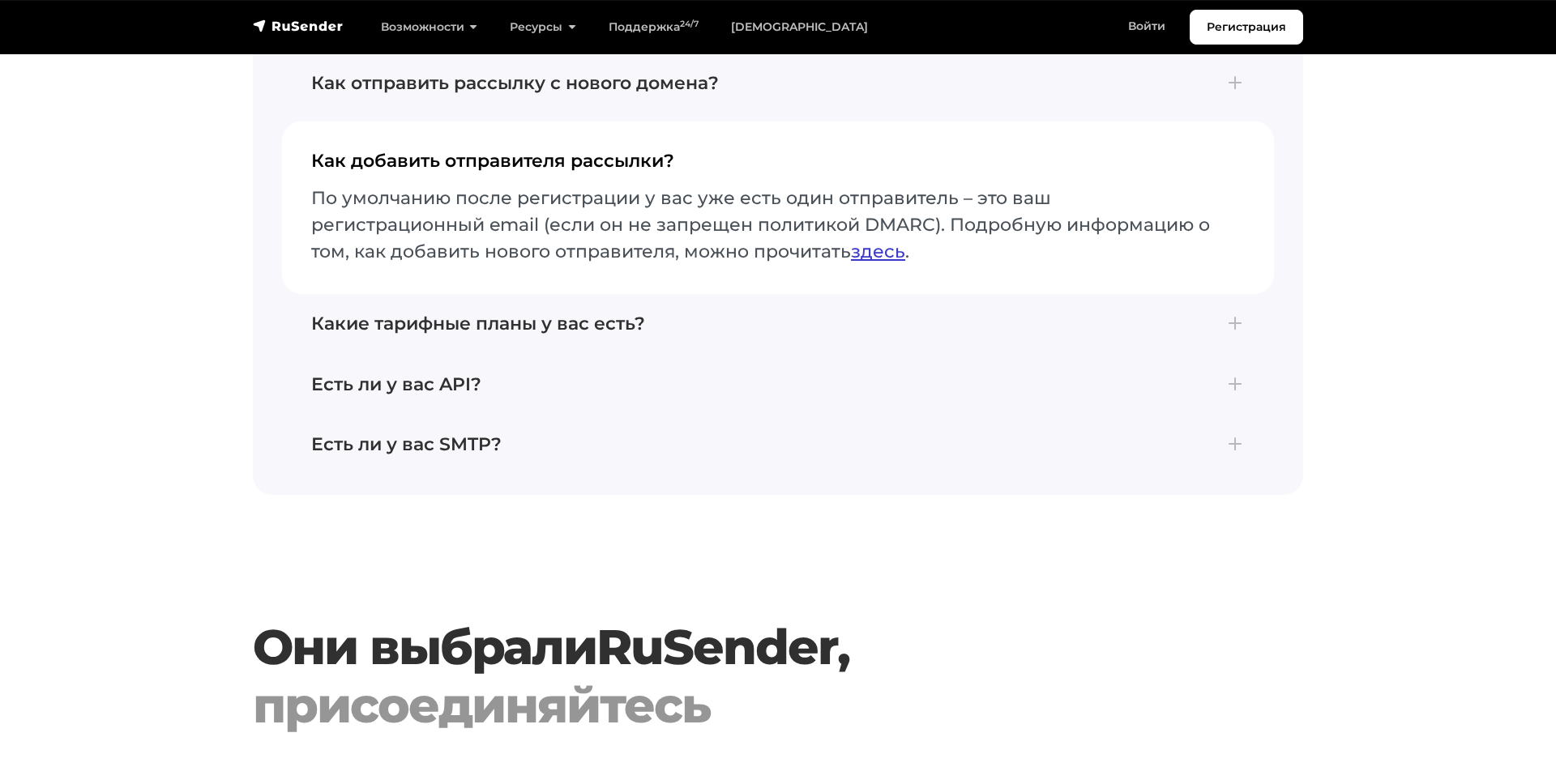
click at [850, 240] on link "здесь" at bounding box center [878, 251] width 55 height 21
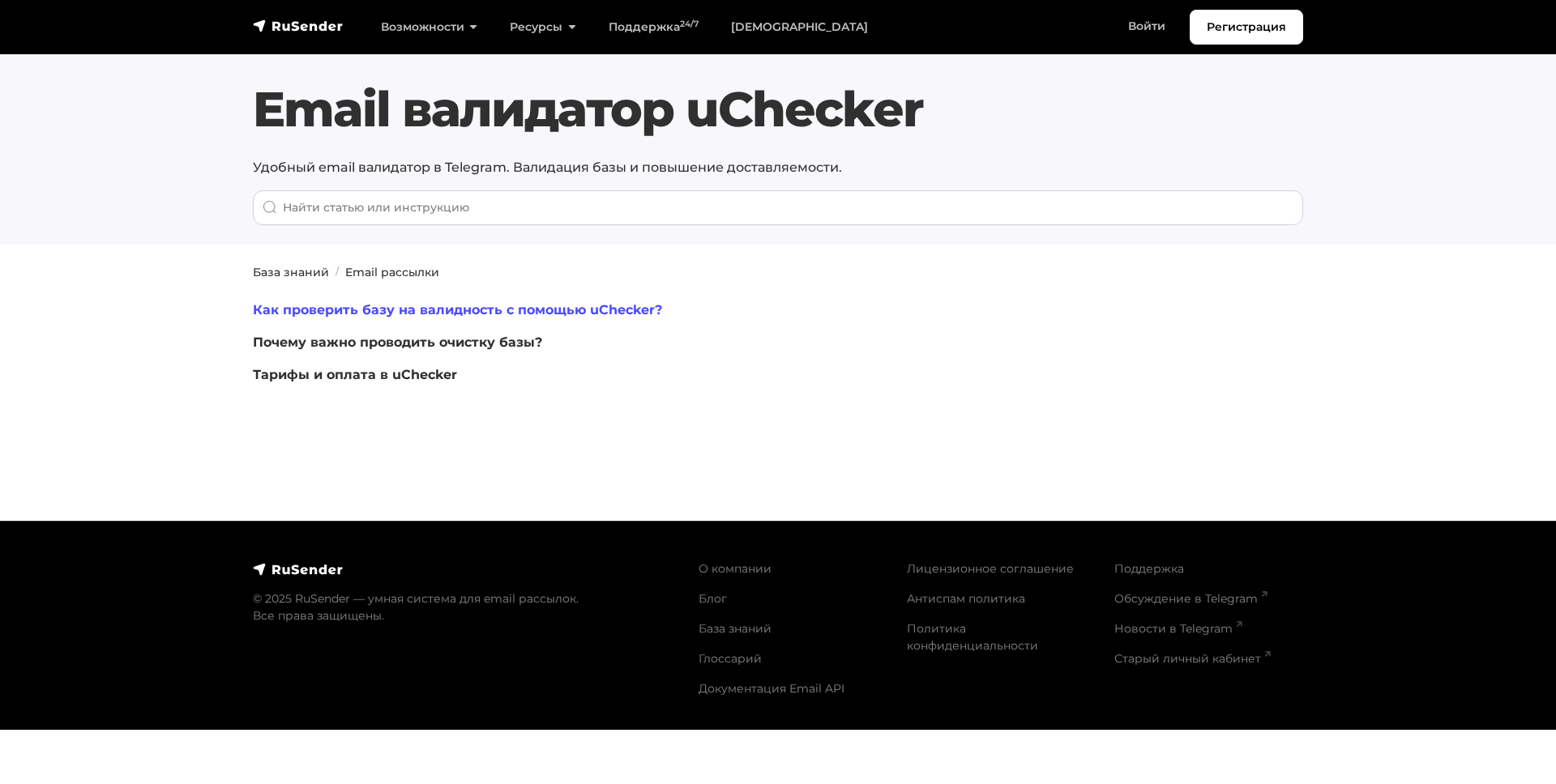
click at [400, 314] on link "Как проверить базу на валидность с помощью uChecker?" at bounding box center [457, 310] width 409 height 16
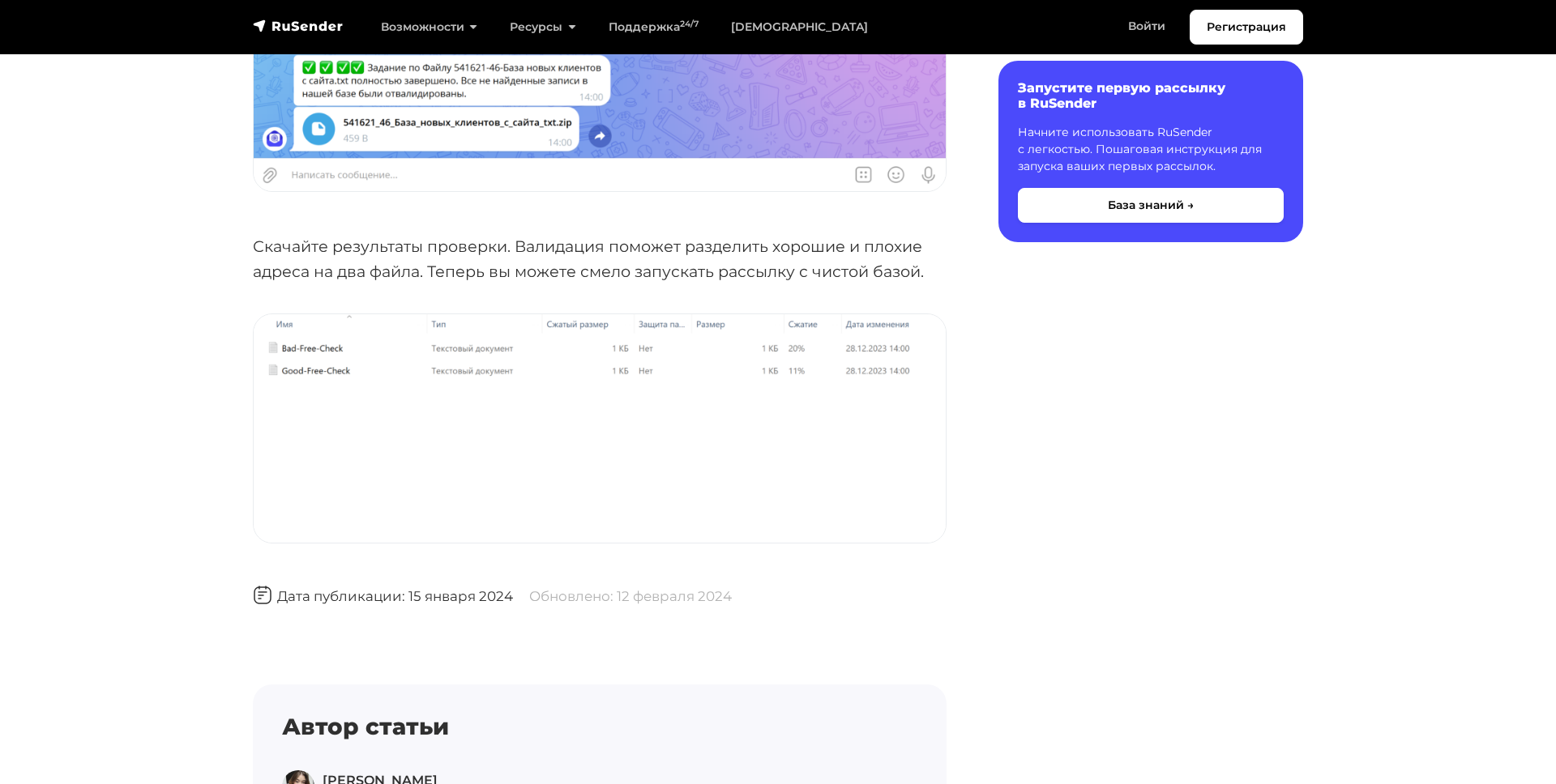
scroll to position [4795, 0]
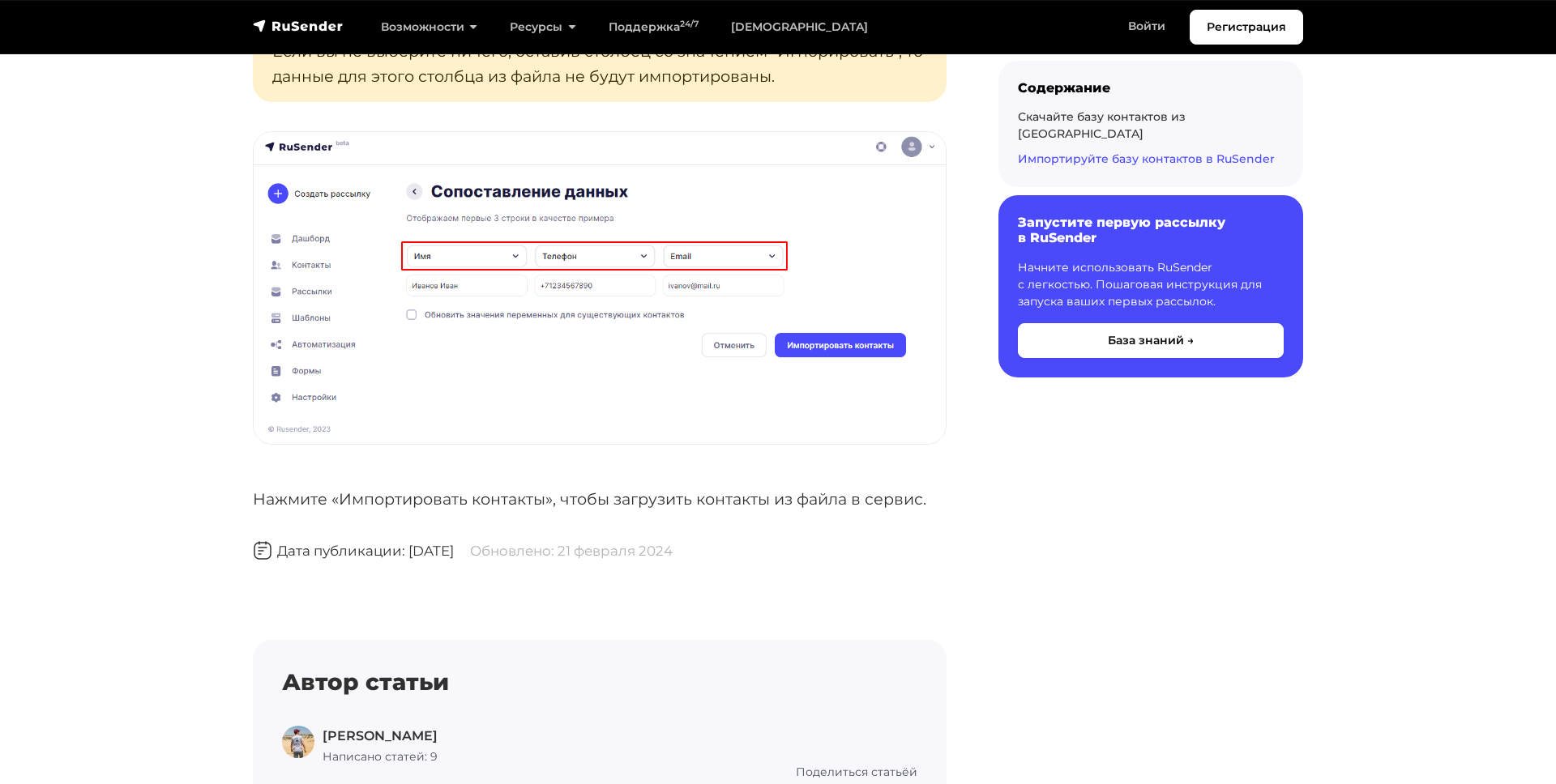
scroll to position [4587, 0]
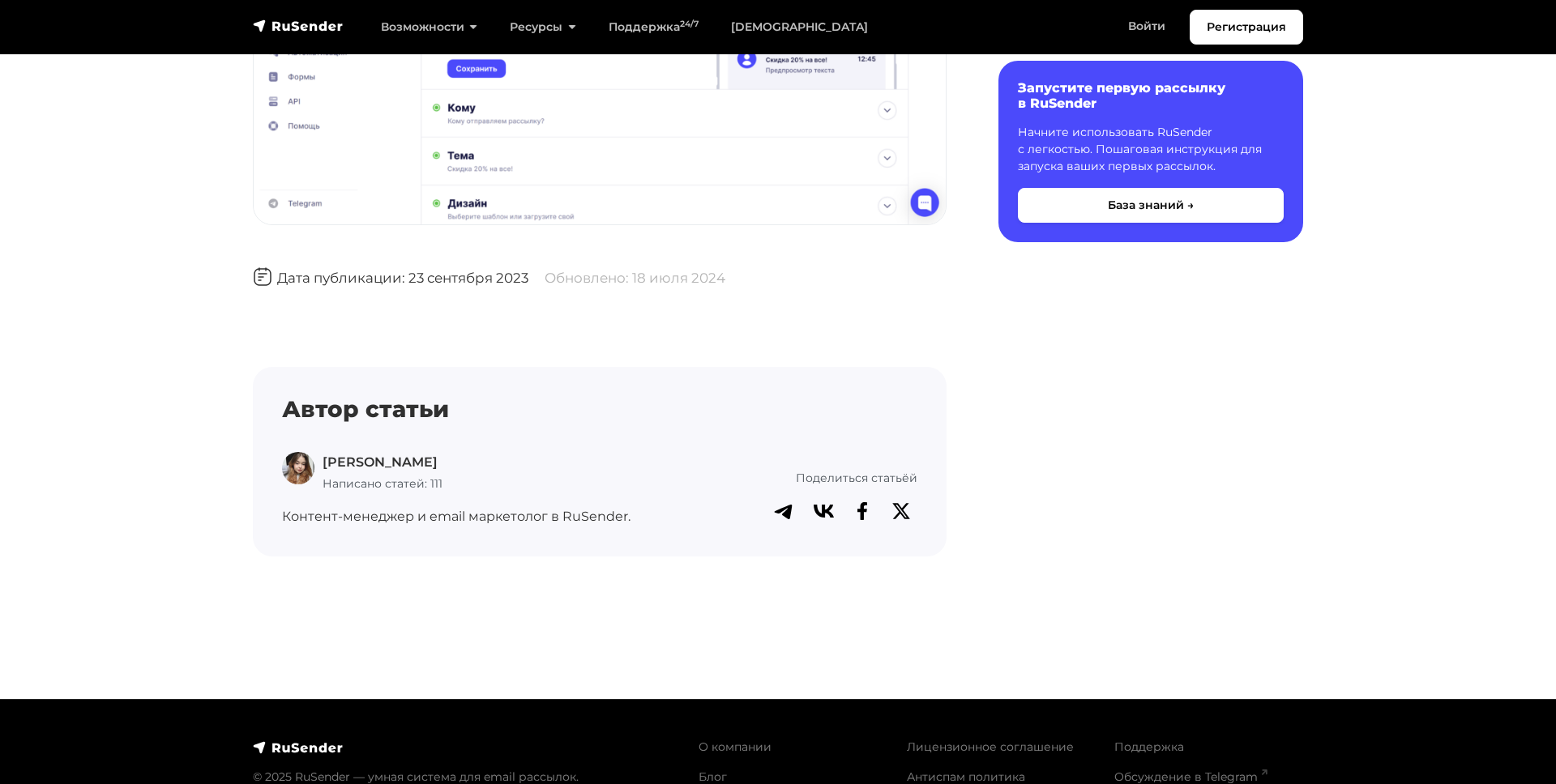
scroll to position [2401, 0]
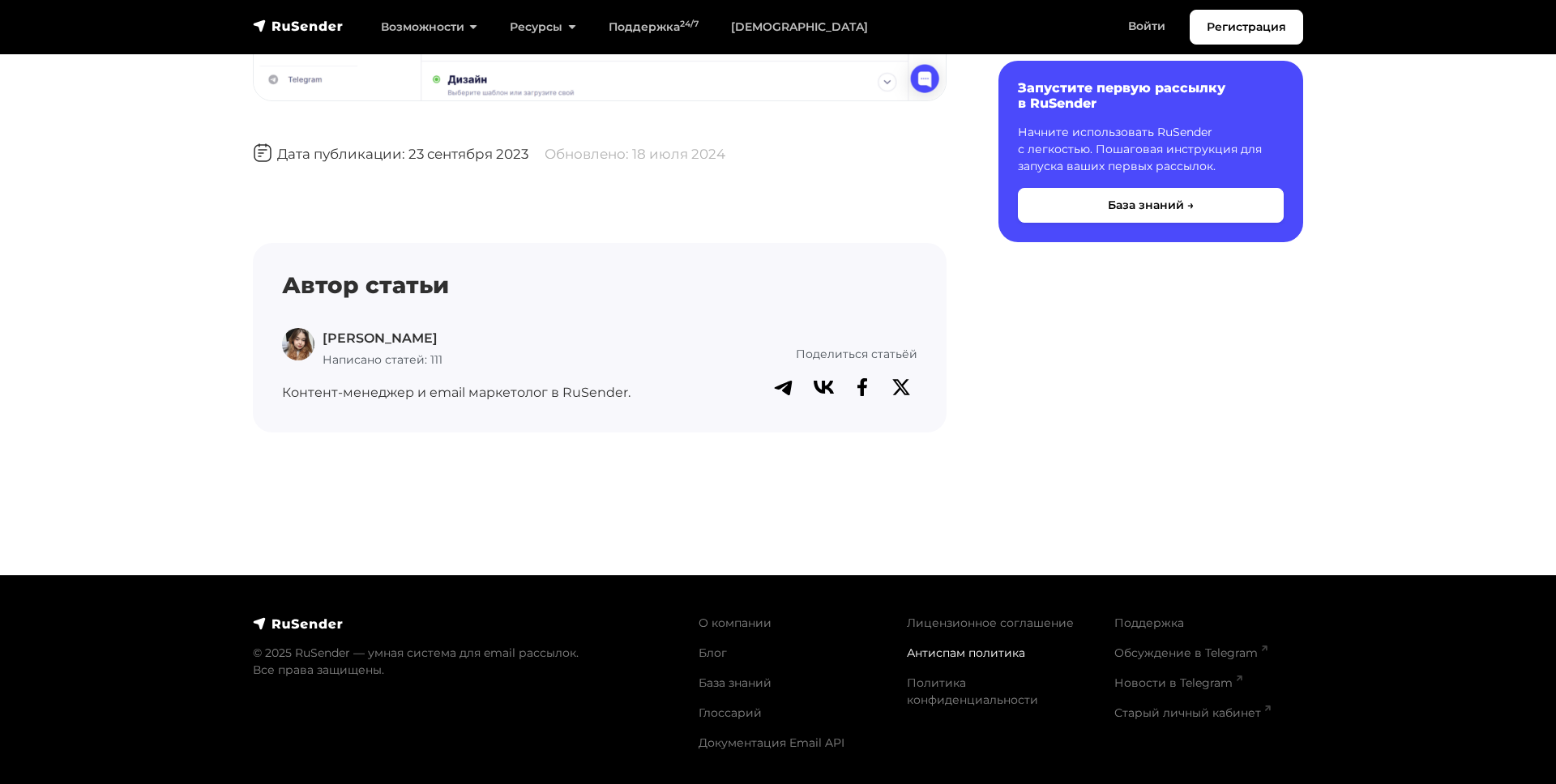
click at [948, 655] on link "Антиспам политика" at bounding box center [965, 653] width 118 height 15
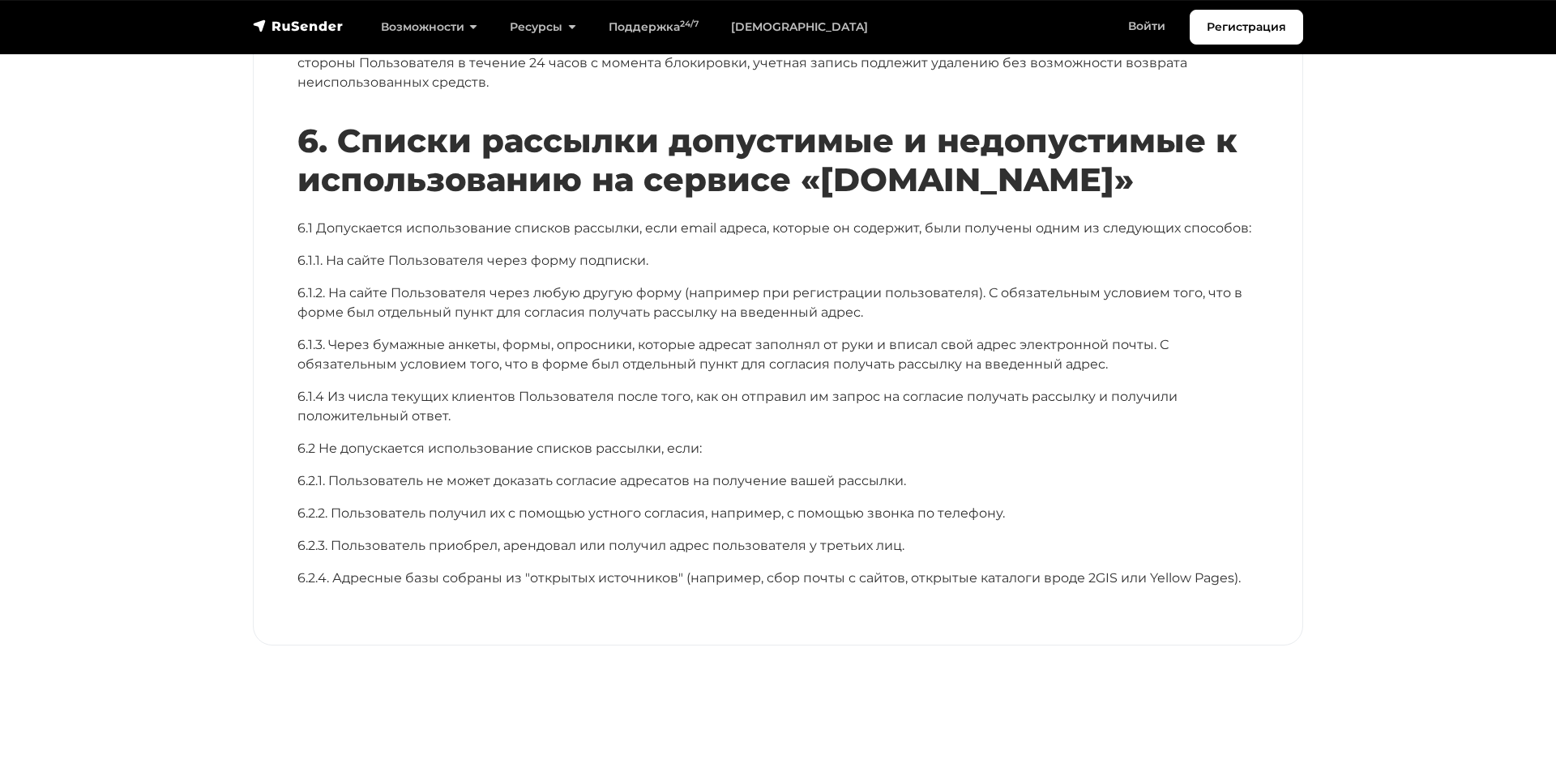
scroll to position [2158, 0]
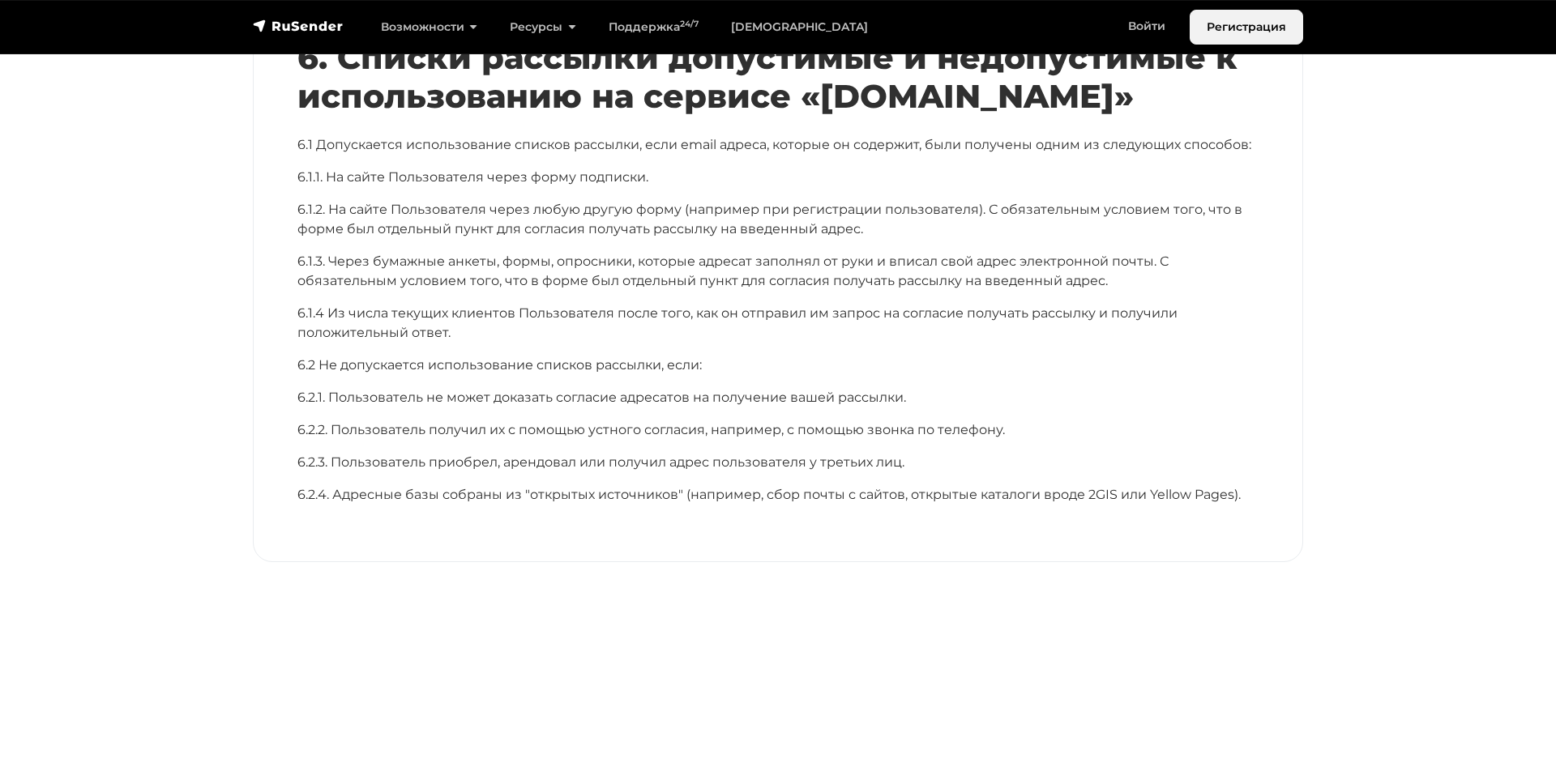
click at [1237, 28] on link "Регистрация" at bounding box center [1245, 27] width 113 height 35
